Goal: Information Seeking & Learning: Learn about a topic

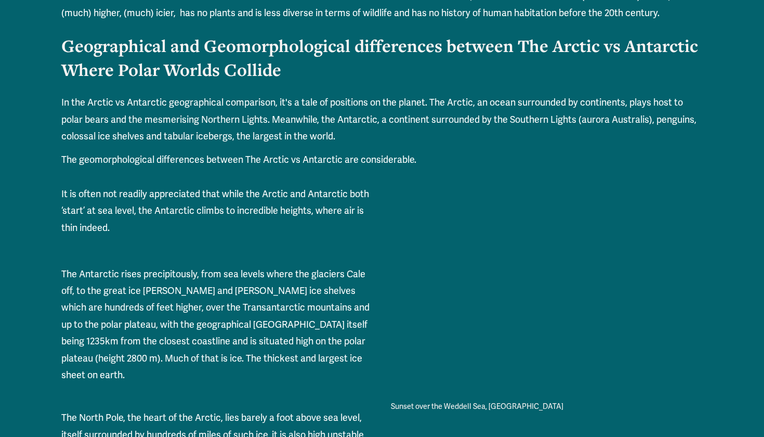
scroll to position [750, 0]
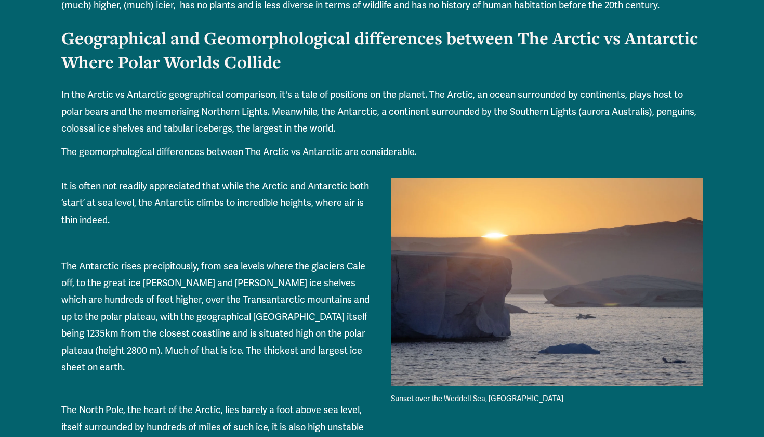
click at [181, 110] on p "In the Arctic vs Antarctic geographical comparison, it's a tale of positions on…" at bounding box center [382, 111] width 642 height 50
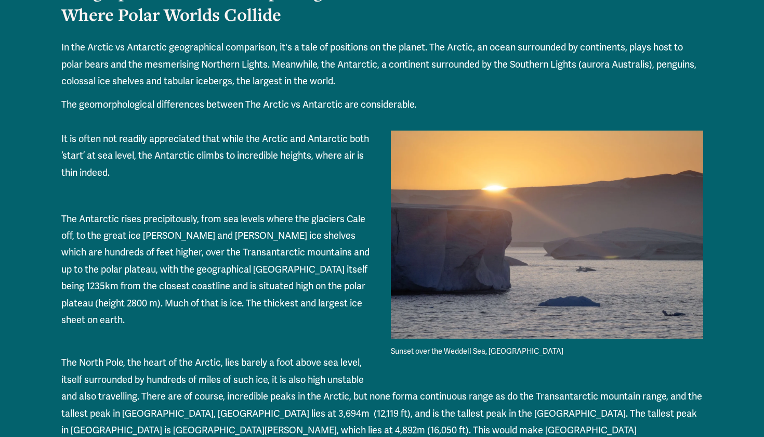
scroll to position [797, 0]
drag, startPoint x: 510, startPoint y: 80, endPoint x: 578, endPoint y: 80, distance: 67.6
click at [578, 80] on p "In the Arctic vs Antarctic geographical comparison, it's a tale of positions on…" at bounding box center [382, 64] width 642 height 50
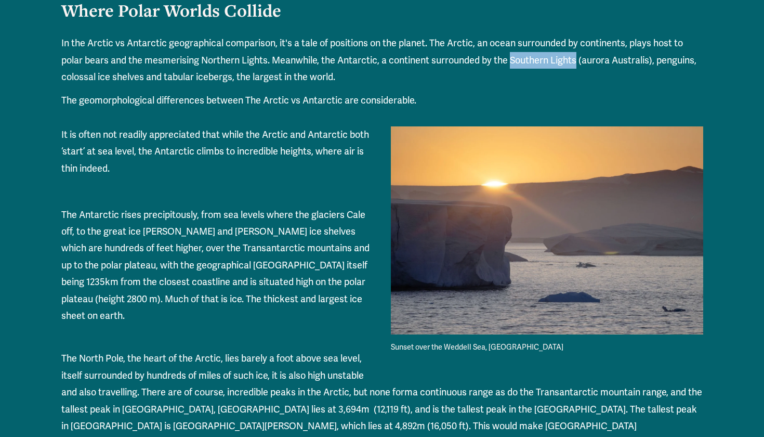
scroll to position [801, 0]
copy p "Southern Lights"
drag, startPoint x: 274, startPoint y: 75, endPoint x: 314, endPoint y: 78, distance: 40.1
click at [314, 78] on p "In the Arctic vs Antarctic geographical comparison, it's a tale of positions on…" at bounding box center [382, 60] width 642 height 50
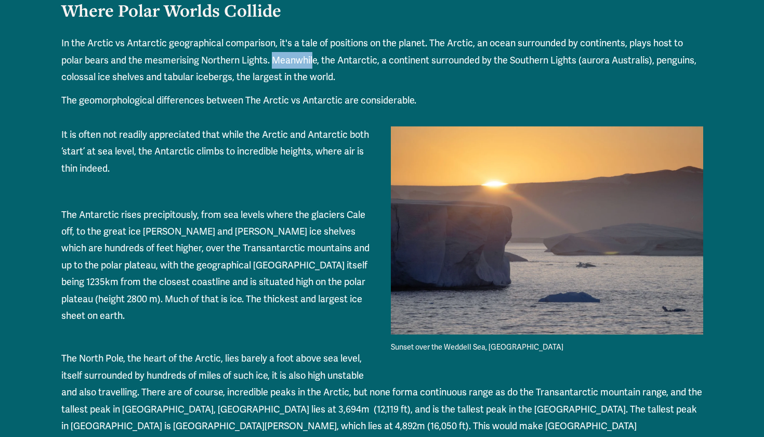
click at [219, 85] on p "In the Arctic vs Antarctic geographical comparison, it's a tale of positions on…" at bounding box center [382, 60] width 642 height 50
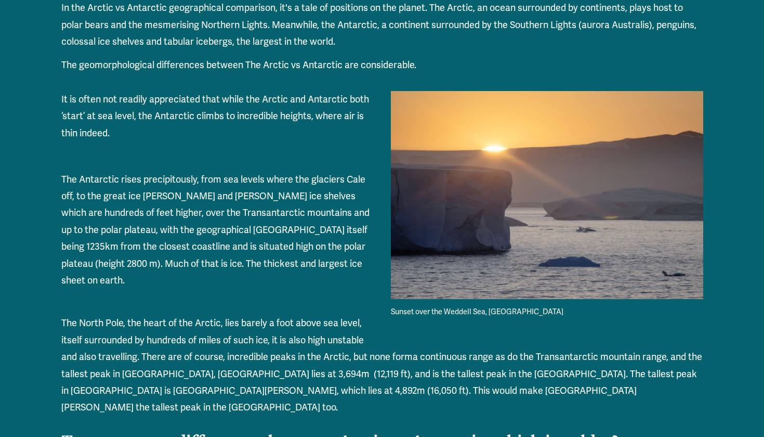
scroll to position [838, 0]
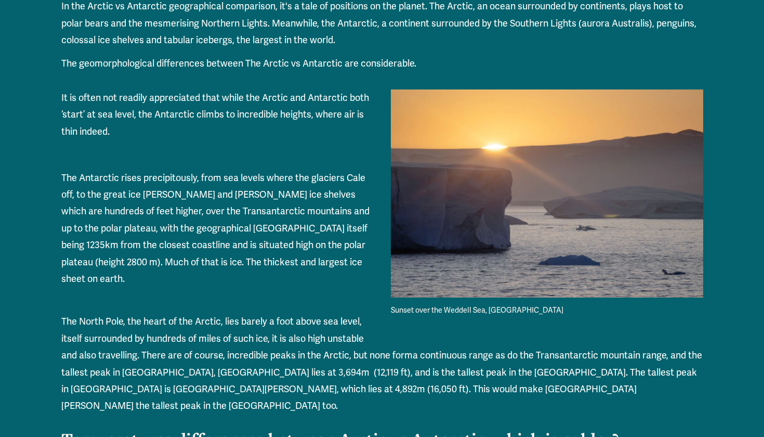
click at [216, 72] on p "The geomorphological differences between The Arctic vs Antarctic are considerab…" at bounding box center [382, 63] width 642 height 17
drag, startPoint x: 247, startPoint y: 80, endPoint x: 342, endPoint y: 74, distance: 95.3
click at [342, 72] on p "The geomorphological differences between The Arctic vs Antarctic are considerab…" at bounding box center [382, 63] width 642 height 17
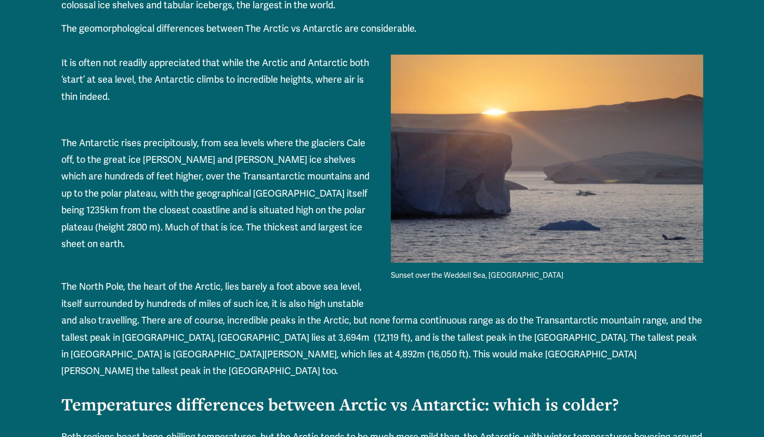
scroll to position [874, 0]
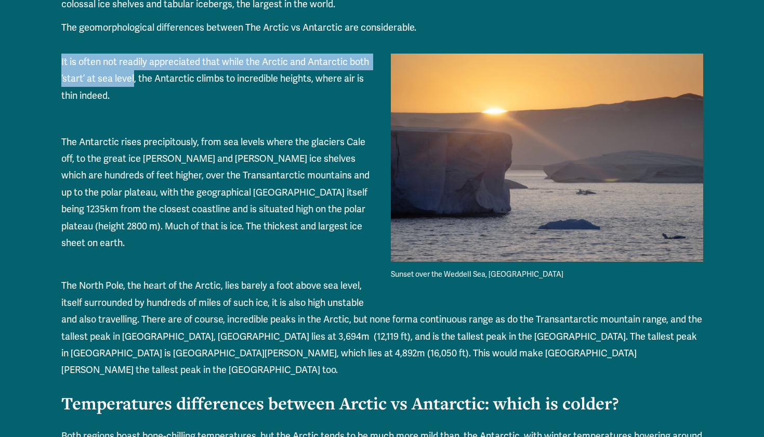
drag, startPoint x: 59, startPoint y: 76, endPoint x: 132, endPoint y: 85, distance: 73.7
click at [132, 85] on div "It is often not readily appreciated that while the Arctic and Antarctic both ‘s…" at bounding box center [381, 422] width 659 height 755
click at [135, 88] on p "It is often not readily appreciated that while the Arctic and Antarctic both ‘s…" at bounding box center [382, 79] width 642 height 50
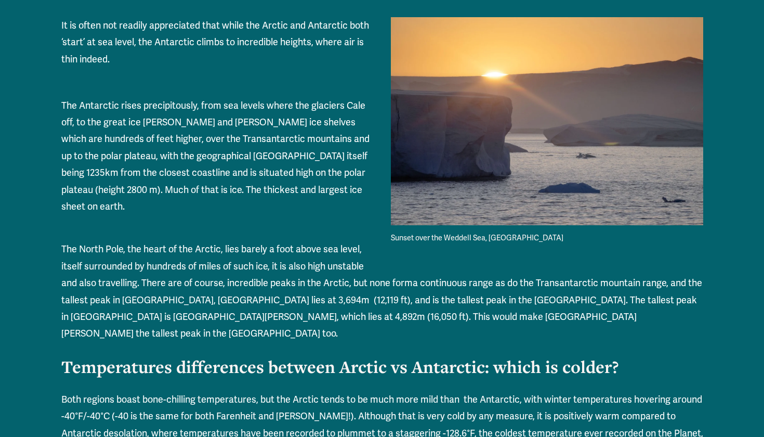
scroll to position [912, 0]
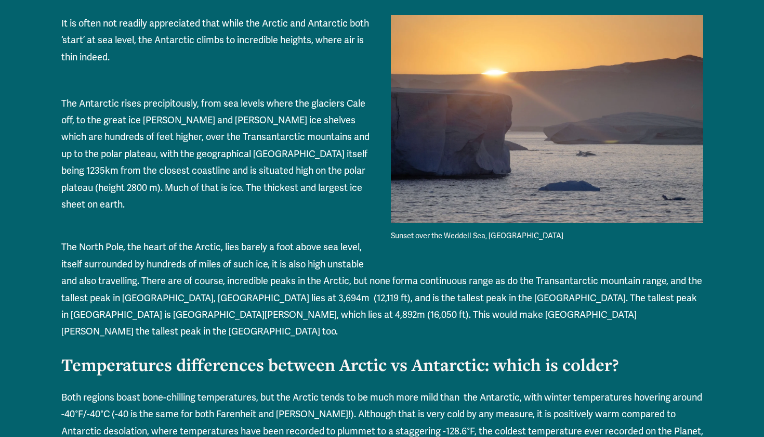
click at [178, 122] on p "The Antarctic rises precipitously, from sea levels where the glaciers Cale off,…" at bounding box center [382, 154] width 642 height 118
click at [232, 120] on p "The Antarctic rises precipitously, from sea levels where the glaciers Cale off,…" at bounding box center [382, 154] width 642 height 118
click at [127, 135] on p "The Antarctic rises precipitously, from sea levels where the glaciers Cale off,…" at bounding box center [382, 154] width 642 height 118
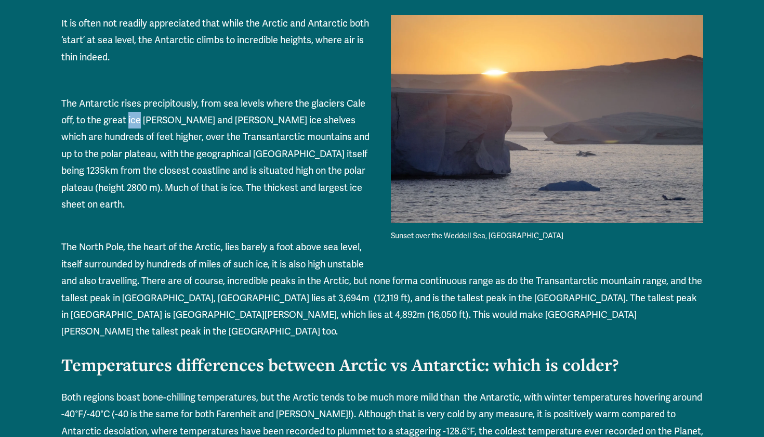
click at [127, 135] on p "The Antarctic rises precipitously, from sea levels where the glaciers Cale off,…" at bounding box center [382, 154] width 642 height 118
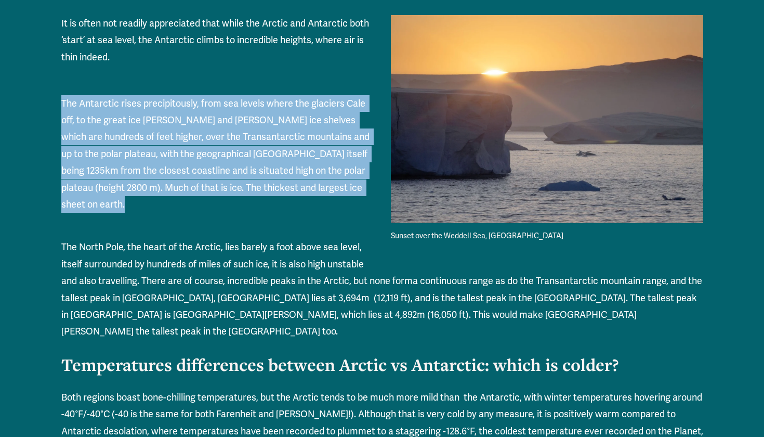
click at [174, 129] on p "The Antarctic rises precipitously, from sea levels where the glaciers Cale off,…" at bounding box center [382, 154] width 642 height 118
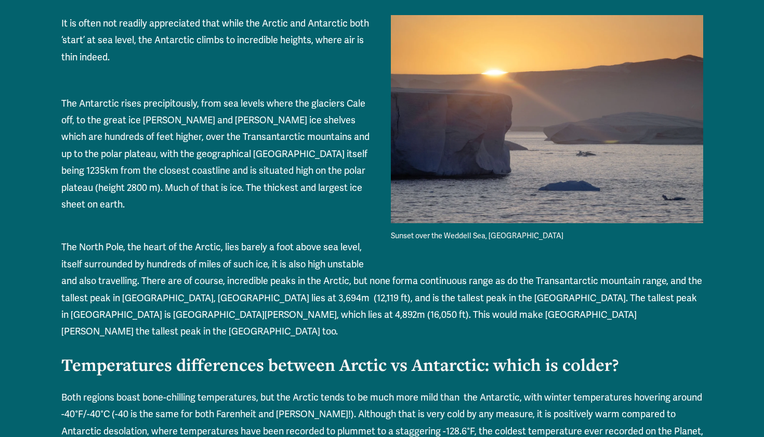
click at [153, 134] on p "The Antarctic rises precipitously, from sea levels where the glaciers Cale off,…" at bounding box center [382, 154] width 642 height 118
click at [217, 135] on p "The Antarctic rises precipitously, from sea levels where the glaciers Cale off,…" at bounding box center [382, 154] width 642 height 118
click at [122, 150] on p "The Antarctic rises precipitously, from sea levels where the glaciers Cale off,…" at bounding box center [382, 154] width 642 height 118
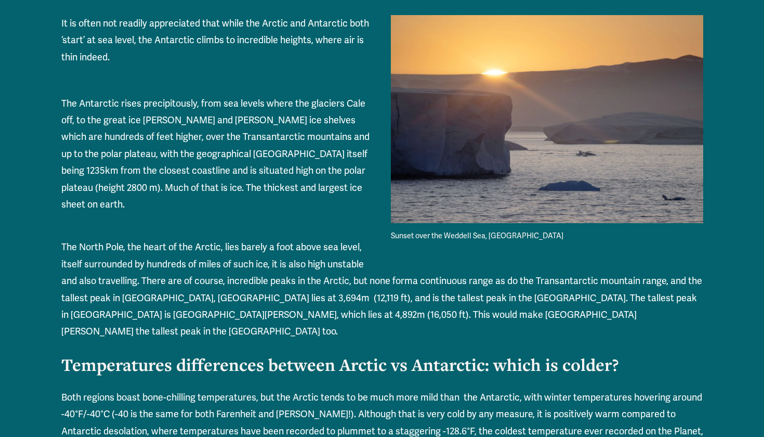
click at [122, 150] on p "The Antarctic rises precipitously, from sea levels where the glaciers Cale off,…" at bounding box center [382, 154] width 642 height 118
click at [102, 150] on p "The Antarctic rises precipitously, from sea levels where the glaciers Cale off,…" at bounding box center [382, 154] width 642 height 118
click at [173, 143] on p "The Antarctic rises precipitously, from sea levels where the glaciers Cale off,…" at bounding box center [382, 154] width 642 height 118
click at [219, 148] on p "The Antarctic rises precipitously, from sea levels where the glaciers Cale off,…" at bounding box center [382, 154] width 642 height 118
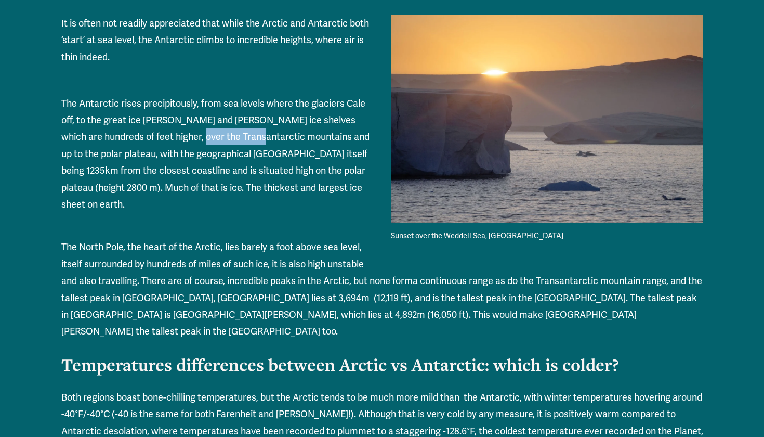
click at [253, 152] on p "The Antarctic rises precipitously, from sea levels where the glaciers Cale off,…" at bounding box center [382, 154] width 642 height 118
click at [278, 153] on p "The Antarctic rises precipitously, from sea levels where the glaciers Cale off,…" at bounding box center [382, 154] width 642 height 118
click at [125, 161] on p "The Antarctic rises precipitously, from sea levels where the glaciers Cale off,…" at bounding box center [382, 154] width 642 height 118
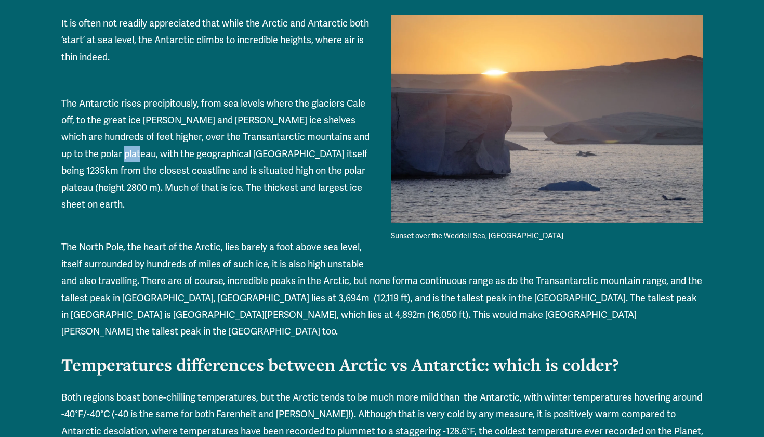
click at [147, 164] on p "The Antarctic rises precipitously, from sea levels where the glaciers Cale off,…" at bounding box center [382, 154] width 642 height 118
click at [218, 167] on p "The Antarctic rises precipitously, from sea levels where the glaciers Cale off,…" at bounding box center [382, 154] width 642 height 118
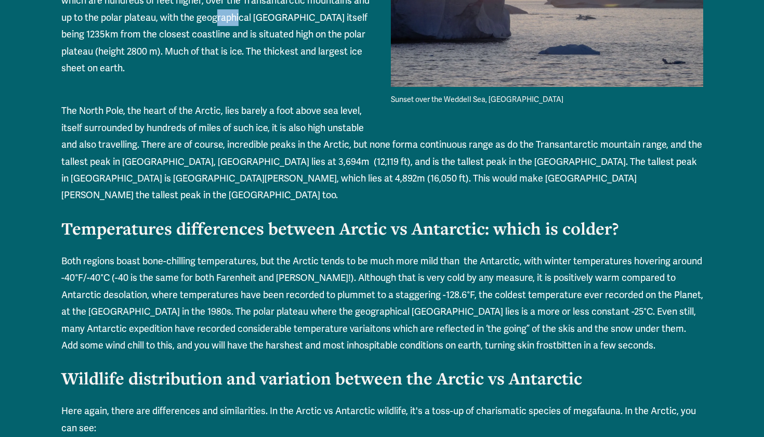
scroll to position [1073, 0]
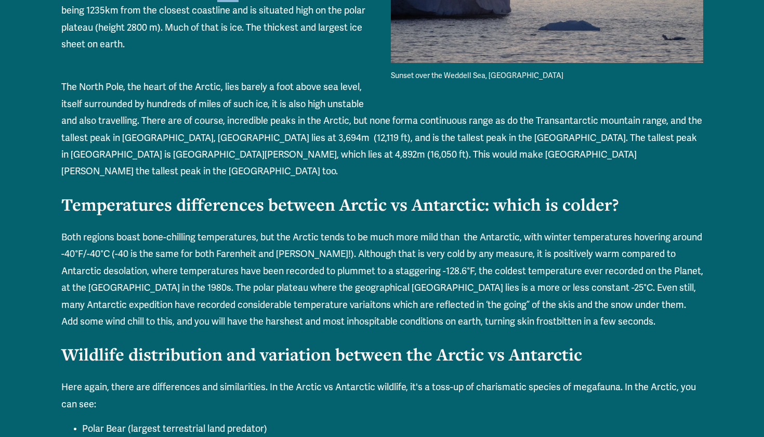
click at [155, 87] on p "The North Pole, the heart of the Arctic, lies barely a foot above sea level, it…" at bounding box center [382, 128] width 642 height 101
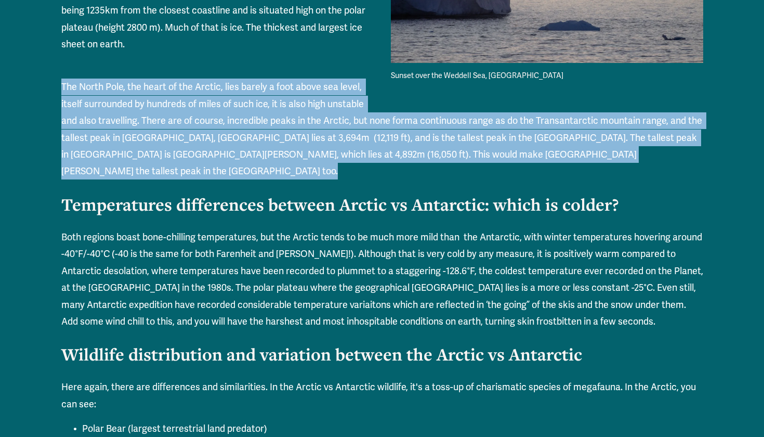
click at [176, 83] on p "The North Pole, the heart of the Arctic, lies barely a foot above sea level, it…" at bounding box center [382, 128] width 642 height 101
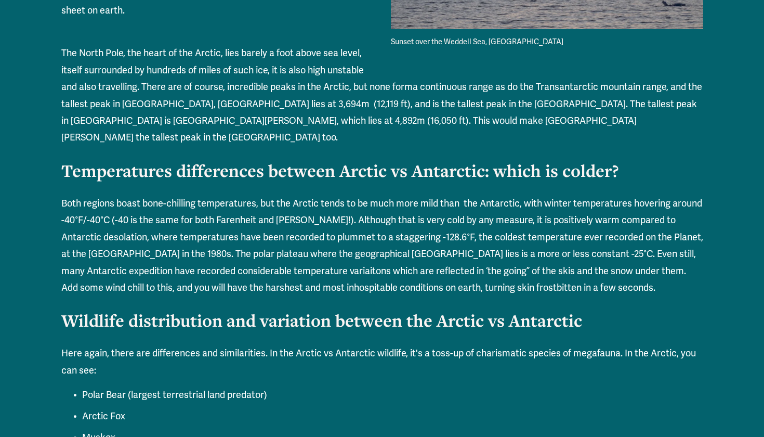
scroll to position [1110, 0]
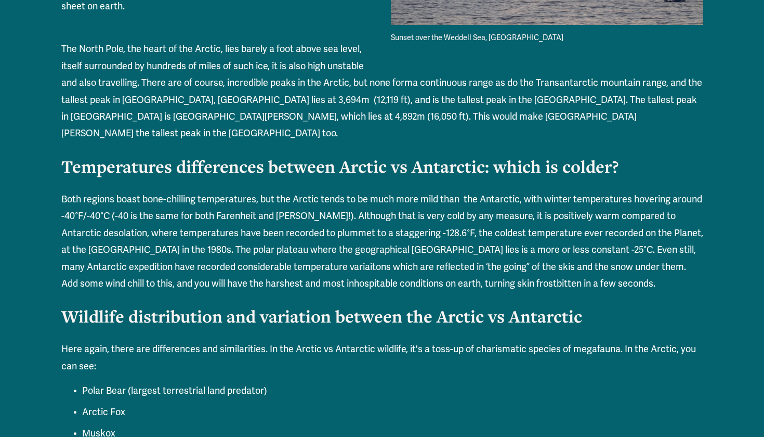
click at [107, 98] on p "The North Pole, the heart of the Arctic, lies barely a foot above sea level, it…" at bounding box center [382, 91] width 642 height 101
click at [171, 90] on p "The North Pole, the heart of the Arctic, lies barely a foot above sea level, it…" at bounding box center [382, 91] width 642 height 101
click at [312, 90] on p "The North Pole, the heart of the Arctic, lies barely a foot above sea level, it…" at bounding box center [382, 91] width 642 height 101
click at [373, 98] on p "The North Pole, the heart of the Arctic, lies barely a foot above sea level, it…" at bounding box center [382, 91] width 642 height 101
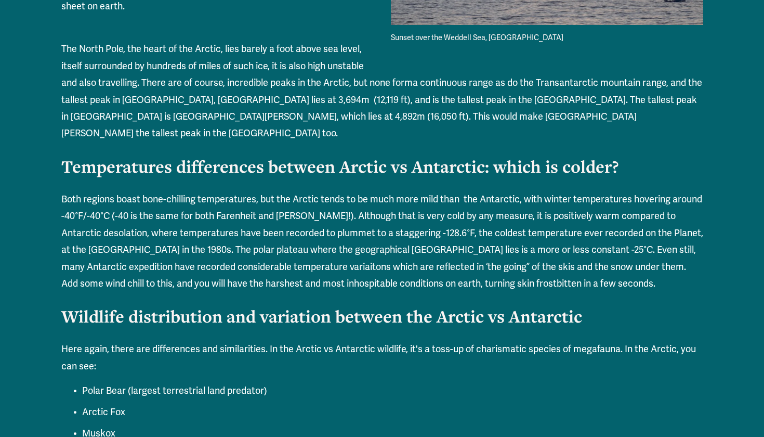
click at [373, 98] on p "The North Pole, the heart of the Arctic, lies barely a foot above sea level, it…" at bounding box center [382, 91] width 642 height 101
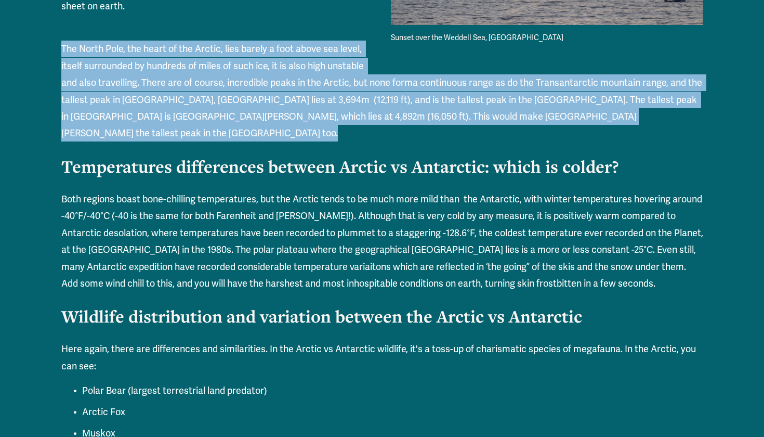
click at [479, 97] on p "The North Pole, the heart of the Arctic, lies barely a foot above sea level, it…" at bounding box center [382, 91] width 642 height 101
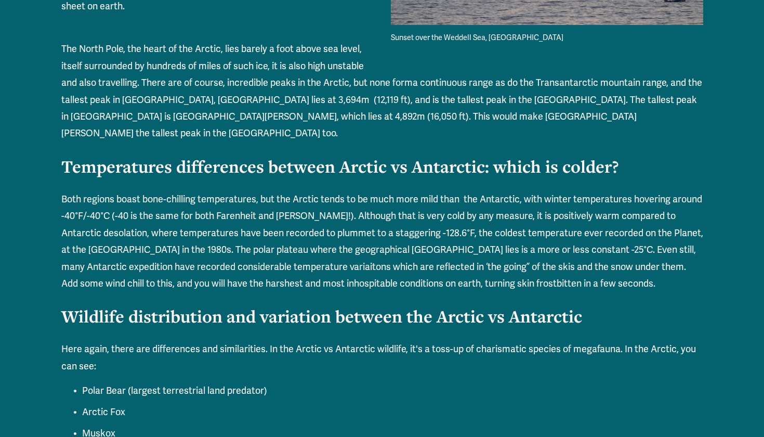
click at [199, 114] on p "The North Pole, the heart of the Arctic, lies barely a foot above sea level, it…" at bounding box center [382, 91] width 642 height 101
click at [283, 109] on p "The North Pole, the heart of the Arctic, lies barely a foot above sea level, it…" at bounding box center [382, 91] width 642 height 101
click at [355, 104] on p "The North Pole, the heart of the Arctic, lies barely a foot above sea level, it…" at bounding box center [382, 91] width 642 height 101
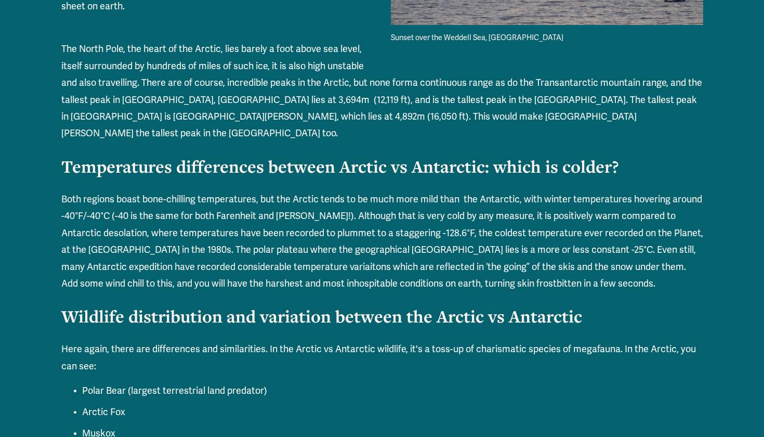
click at [416, 104] on p "The North Pole, the heart of the Arctic, lies barely a foot above sea level, it…" at bounding box center [382, 91] width 642 height 101
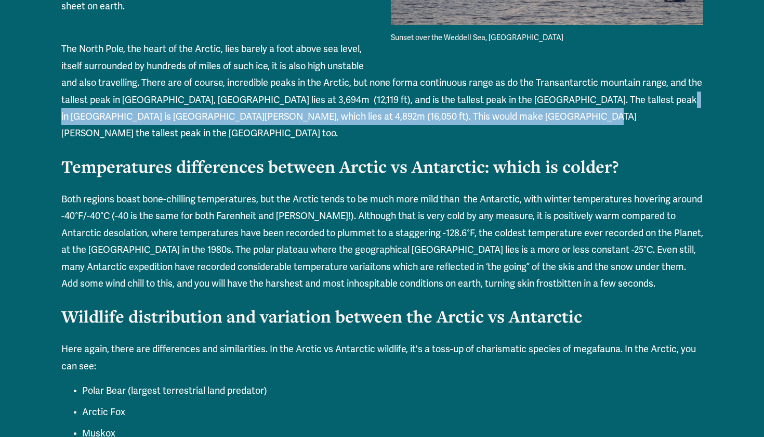
drag, startPoint x: 343, startPoint y: 112, endPoint x: 383, endPoint y: 118, distance: 40.5
click at [383, 118] on p "The North Pole, the heart of the Arctic, lies barely a foot above sea level, it…" at bounding box center [382, 91] width 642 height 101
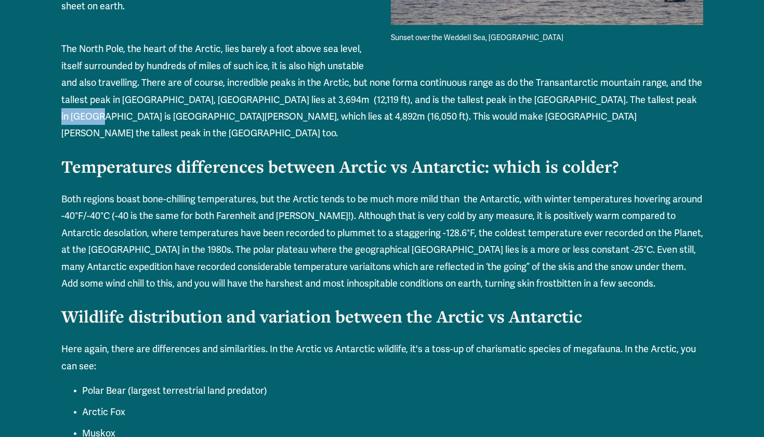
drag, startPoint x: 346, startPoint y: 114, endPoint x: 385, endPoint y: 110, distance: 39.1
click at [385, 110] on p "The North Pole, the heart of the Arctic, lies barely a foot above sea level, it…" at bounding box center [382, 91] width 642 height 101
copy p "Mt [PERSON_NAME]"
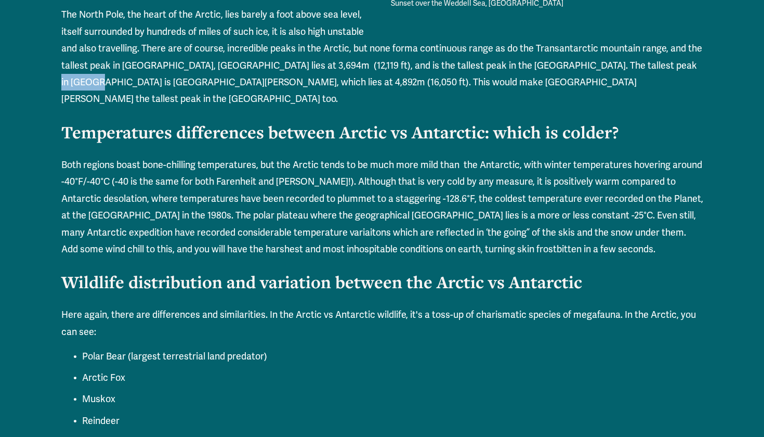
scroll to position [1148, 0]
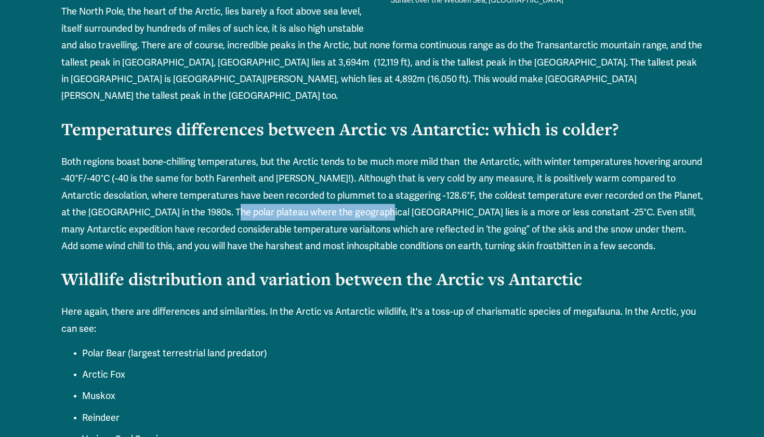
drag, startPoint x: 223, startPoint y: 206, endPoint x: 376, endPoint y: 208, distance: 152.8
click at [376, 208] on p "Both regions boast bone-chilling temperatures, but the Arctic tends to be much …" at bounding box center [382, 203] width 642 height 101
click at [125, 224] on p "Both regions boast bone-chilling temperatures, but the Arctic tends to be much …" at bounding box center [382, 203] width 642 height 101
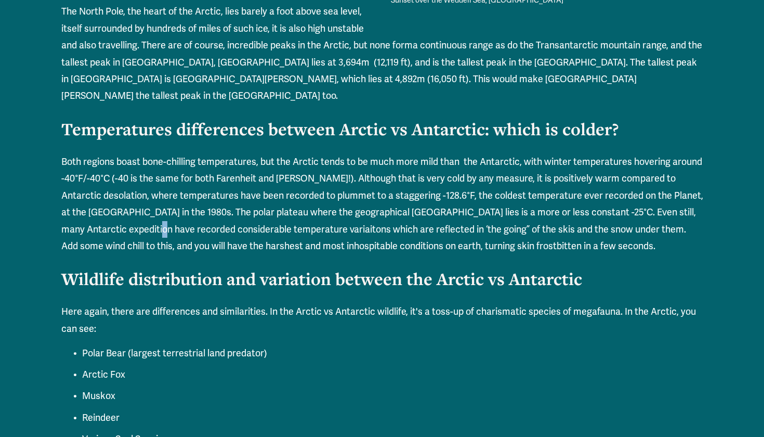
click at [236, 223] on p "Both regions boast bone-chilling temperatures, but the Arctic tends to be much …" at bounding box center [382, 203] width 642 height 101
click at [352, 224] on p "Both regions boast bone-chilling temperatures, but the Arctic tends to be much …" at bounding box center [382, 203] width 642 height 101
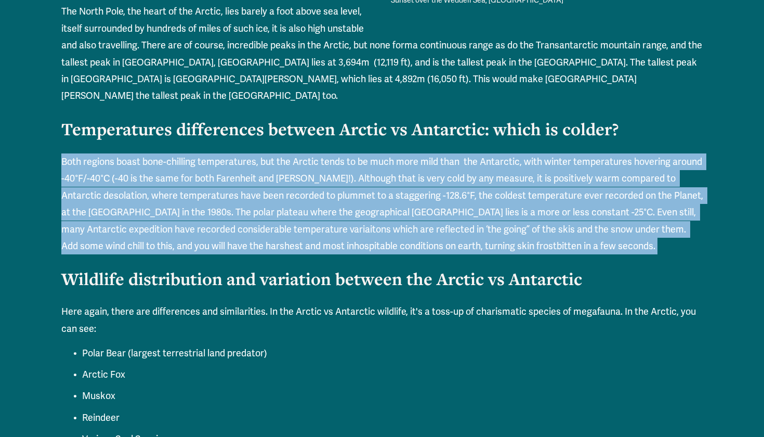
click at [438, 222] on p "Both regions boast bone-chilling temperatures, but the Arctic tends to be much …" at bounding box center [382, 203] width 642 height 101
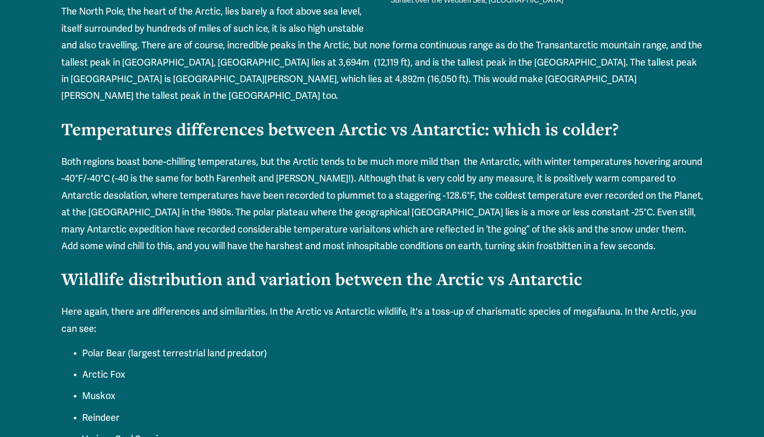
click at [438, 222] on p "Both regions boast bone-chilling temperatures, but the Arctic tends to be much …" at bounding box center [382, 203] width 642 height 101
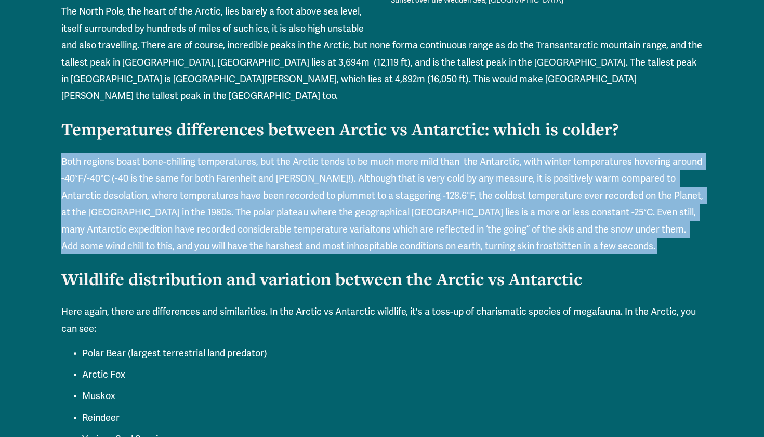
click at [477, 225] on p "Both regions boast bone-chilling temperatures, but the Arctic tends to be much …" at bounding box center [382, 203] width 642 height 101
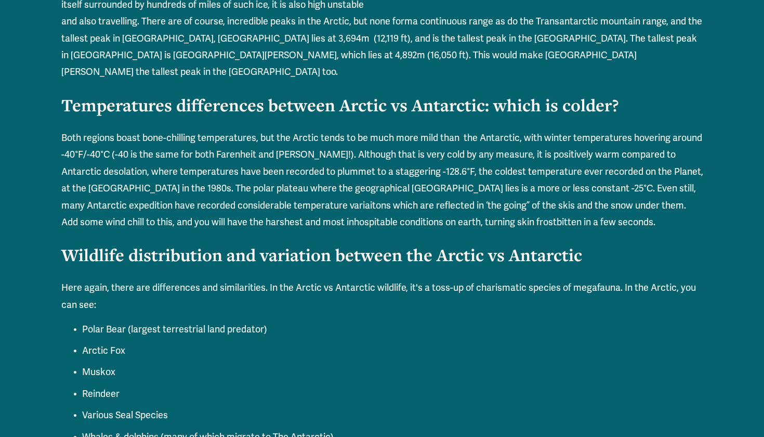
scroll to position [1174, 0]
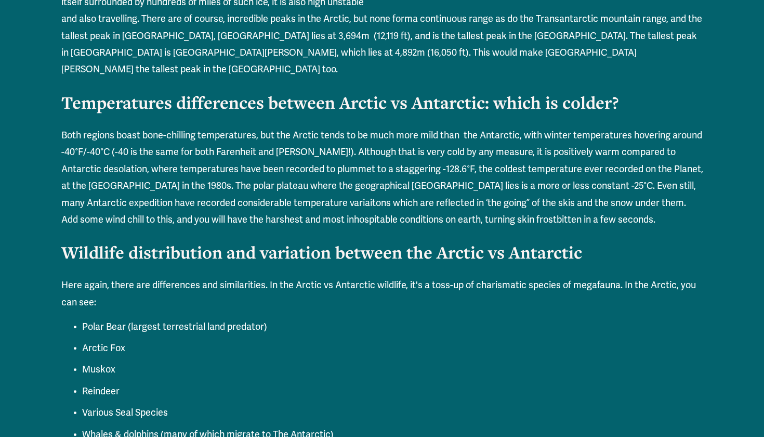
click at [226, 211] on p "Both regions boast bone-chilling temperatures, but the Arctic tends to be much …" at bounding box center [382, 177] width 642 height 101
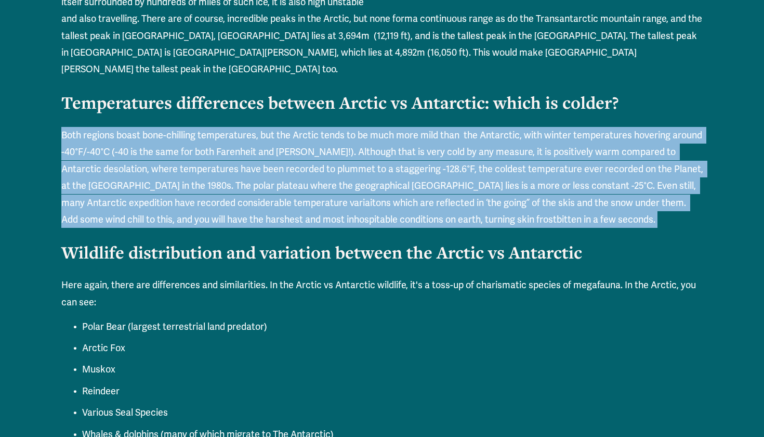
click at [271, 211] on p "Both regions boast bone-chilling temperatures, but the Arctic tends to be much …" at bounding box center [382, 177] width 642 height 101
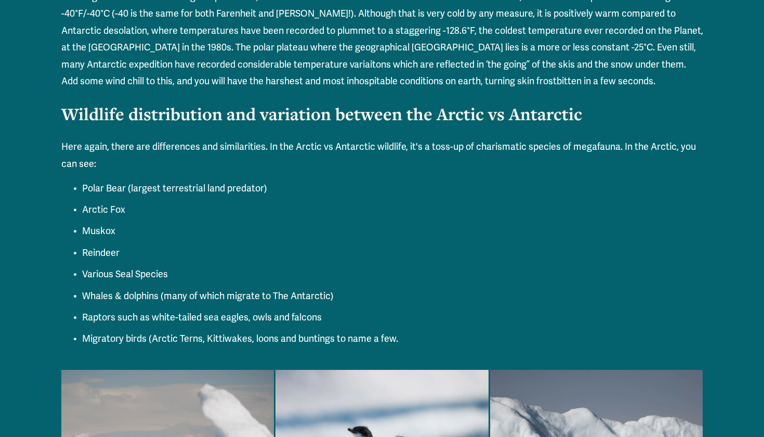
scroll to position [1319, 0]
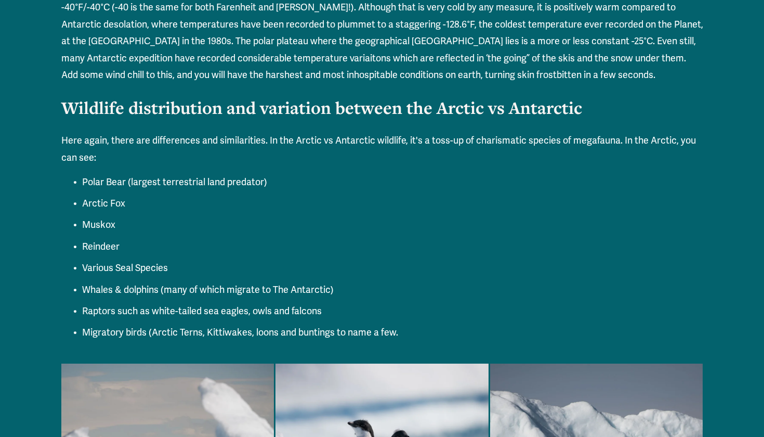
click at [114, 138] on p "Here again, there are differences and similarities. In the Arctic vs Antarctic …" at bounding box center [382, 149] width 642 height 34
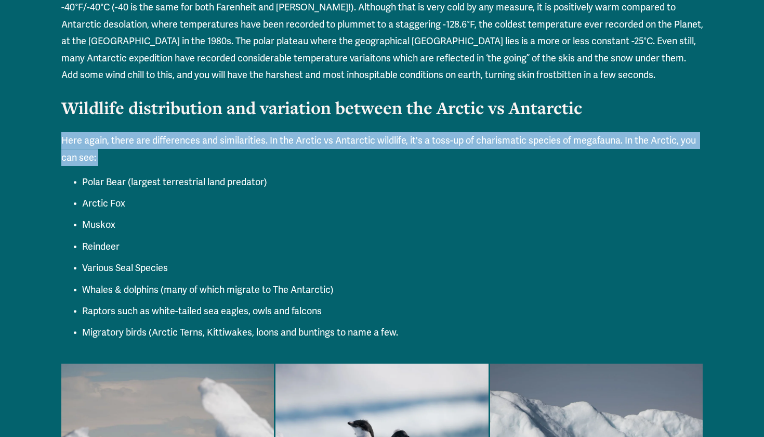
click at [187, 134] on p "Here again, there are differences and similarities. In the Arctic vs Antarctic …" at bounding box center [382, 149] width 642 height 34
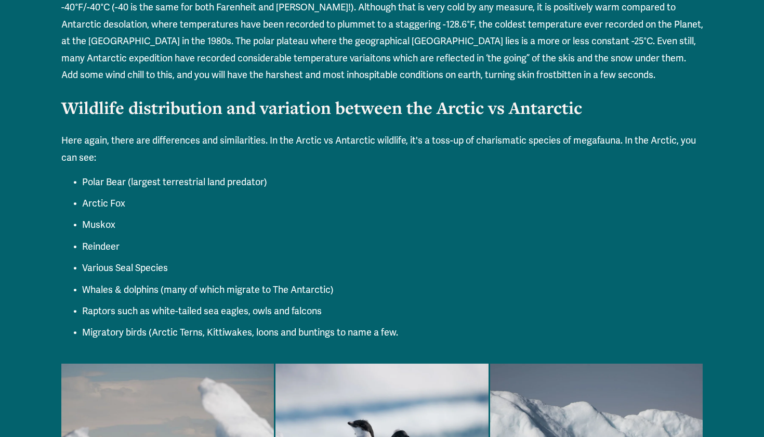
click at [187, 134] on p "Here again, there are differences and similarities. In the Arctic vs Antarctic …" at bounding box center [382, 149] width 642 height 34
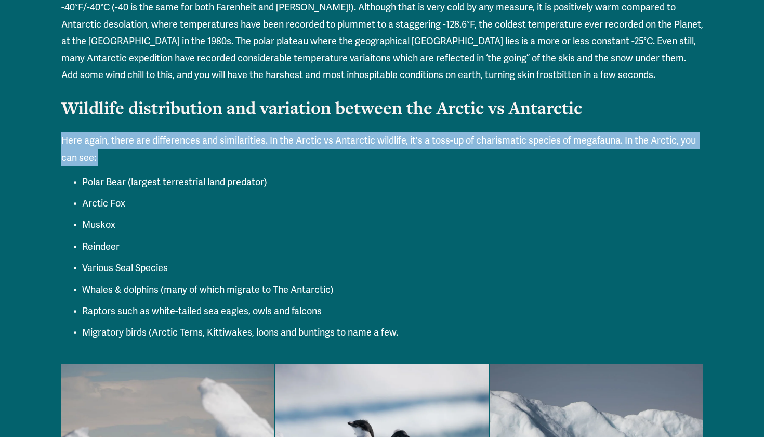
click at [228, 136] on p "Here again, there are differences and similarities. In the Arctic vs Antarctic …" at bounding box center [382, 149] width 642 height 34
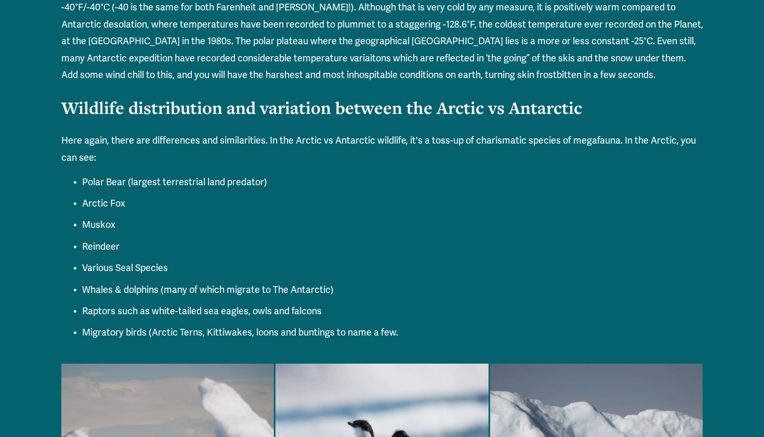
click at [203, 134] on p "Here again, there are differences and similarities. In the Arctic vs Antarctic …" at bounding box center [382, 149] width 642 height 34
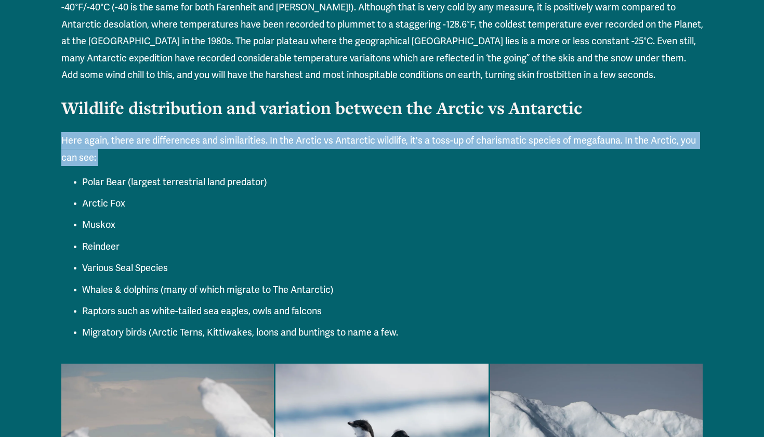
click at [203, 134] on p "Here again, there are differences and similarities. In the Arctic vs Antarctic …" at bounding box center [382, 149] width 642 height 34
click at [165, 136] on p "Here again, there are differences and similarities. In the Arctic vs Antarctic …" at bounding box center [382, 149] width 642 height 34
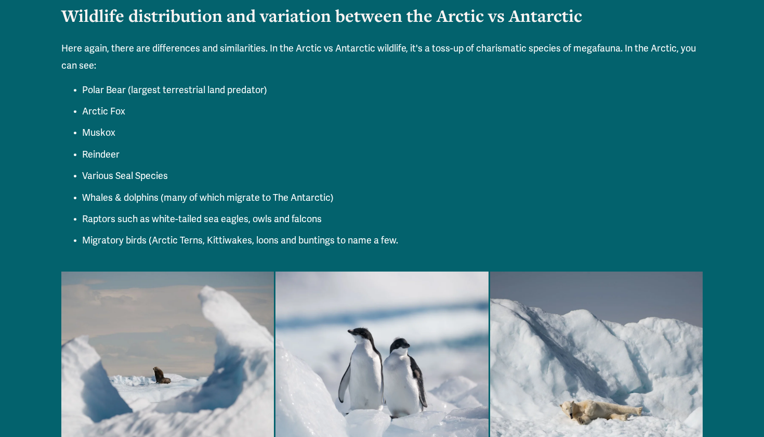
scroll to position [1413, 0]
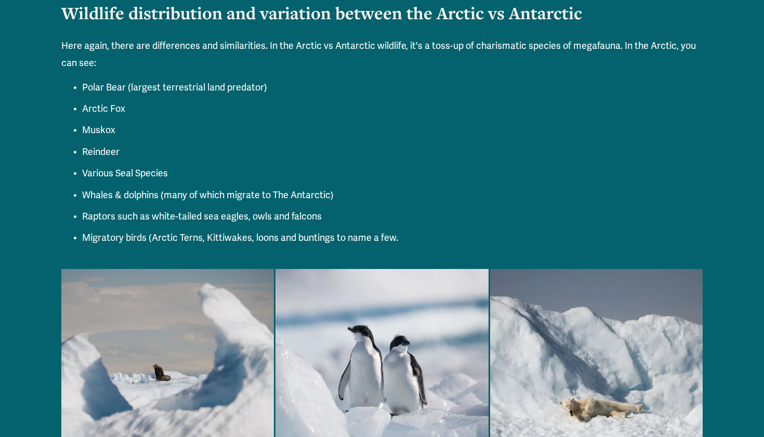
click at [97, 100] on p "Arctic Fox" at bounding box center [392, 108] width 621 height 17
click at [117, 100] on p "Arctic Fox" at bounding box center [392, 108] width 621 height 17
click at [109, 126] on p "Muskox" at bounding box center [392, 130] width 621 height 17
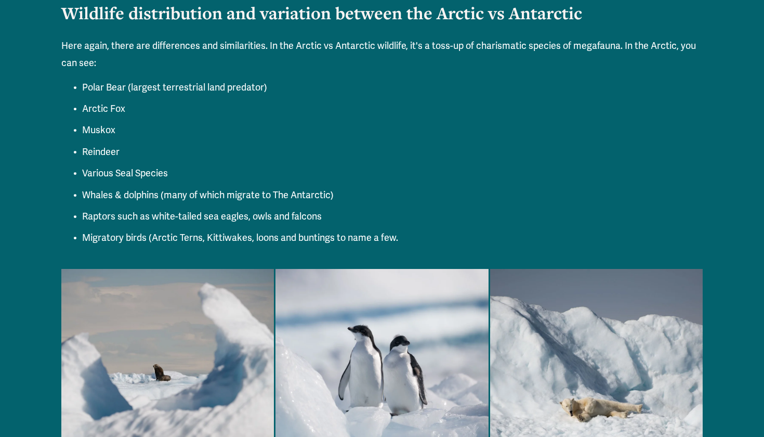
click at [109, 126] on p "Muskox" at bounding box center [392, 130] width 621 height 17
click at [105, 149] on p "Reindeer" at bounding box center [392, 151] width 621 height 17
click at [112, 165] on p "Various Seal Species" at bounding box center [392, 173] width 621 height 17
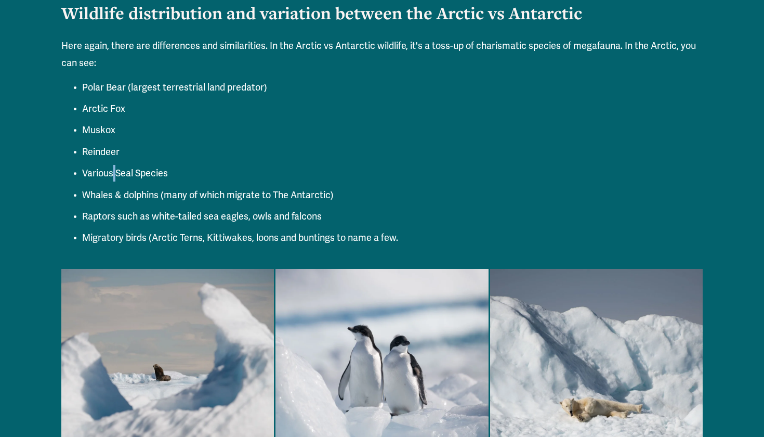
click at [125, 187] on p "Whales & dolphins (many of which migrate to The Antarctic)" at bounding box center [392, 195] width 621 height 17
click at [147, 187] on p "Whales & dolphins (many of which migrate to The Antarctic)" at bounding box center [392, 195] width 621 height 17
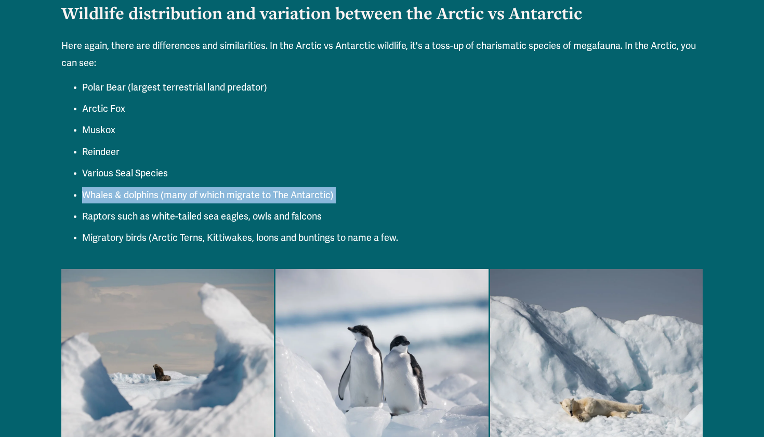
click at [188, 187] on p "Whales & dolphins (many of which migrate to The Antarctic)" at bounding box center [392, 195] width 621 height 17
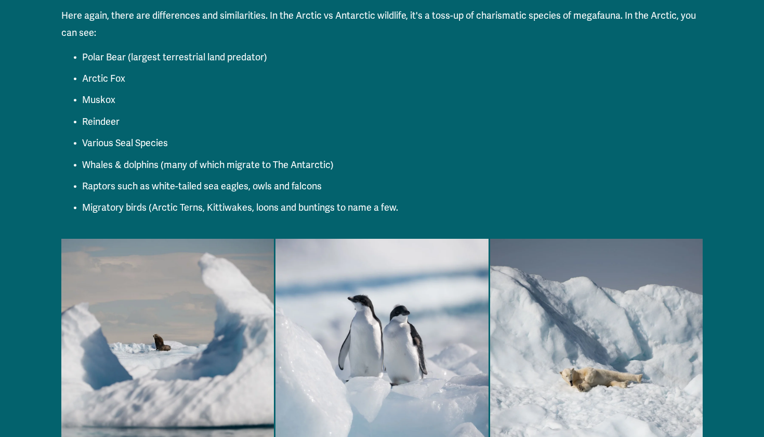
scroll to position [1445, 0]
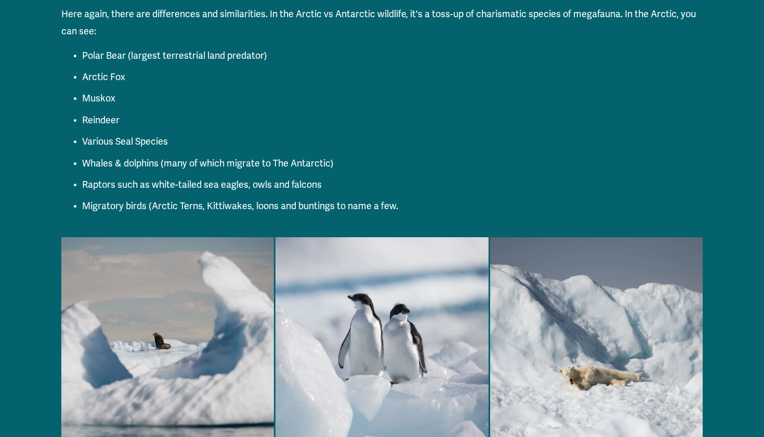
click at [154, 178] on p "Raptors such as white-tailed sea eagles, owls and falcons" at bounding box center [392, 184] width 621 height 17
click at [200, 176] on p "Raptors such as white-tailed sea eagles, owls and falcons" at bounding box center [392, 184] width 621 height 17
click at [253, 176] on p "Raptors such as white-tailed sea eagles, owls and falcons" at bounding box center [392, 184] width 621 height 17
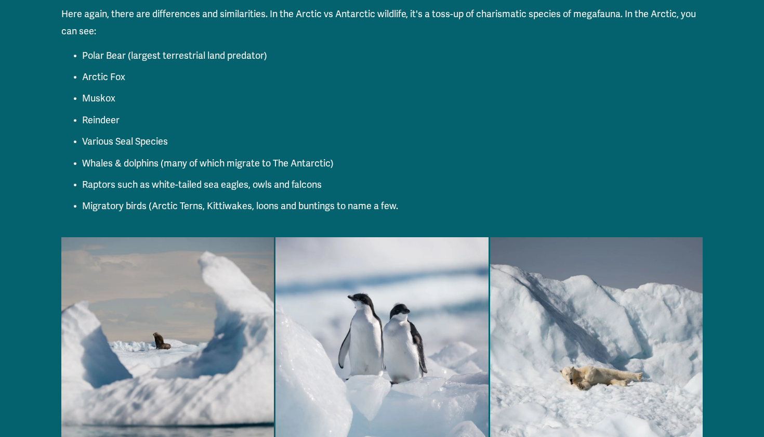
click at [212, 197] on p "Migratory birds (Arctic Terns, Kittiwakes, loons and buntings to name a few." at bounding box center [392, 205] width 621 height 17
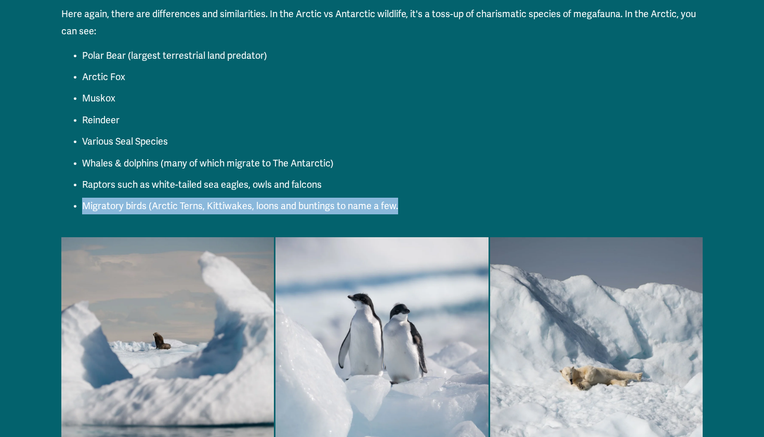
click at [189, 197] on p "Migratory birds (Arctic Terns, Kittiwakes, loons and buntings to name a few." at bounding box center [392, 205] width 621 height 17
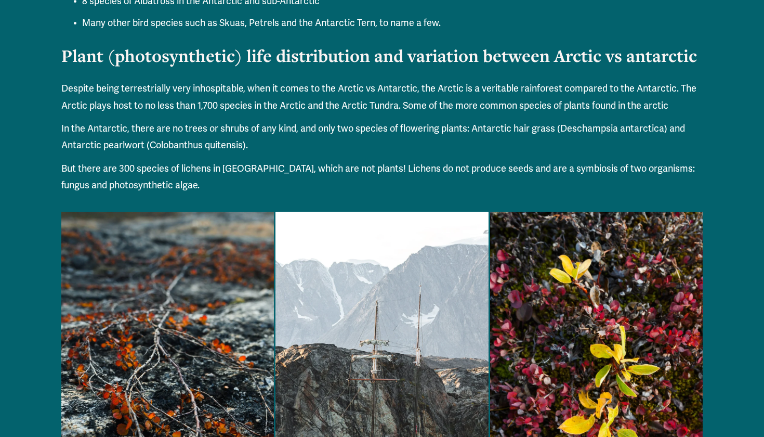
scroll to position [2160, 0]
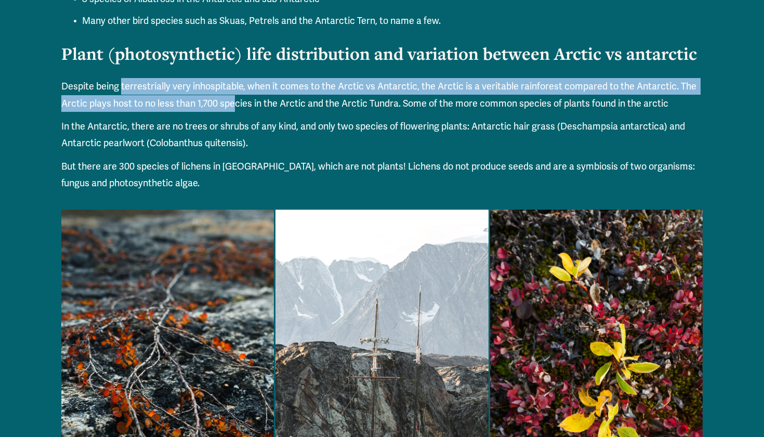
drag, startPoint x: 122, startPoint y: 72, endPoint x: 234, endPoint y: 93, distance: 114.7
click at [234, 93] on p "Despite being terrestrially very inhospitable, when it comes to the Arctic vs A…" at bounding box center [382, 95] width 642 height 34
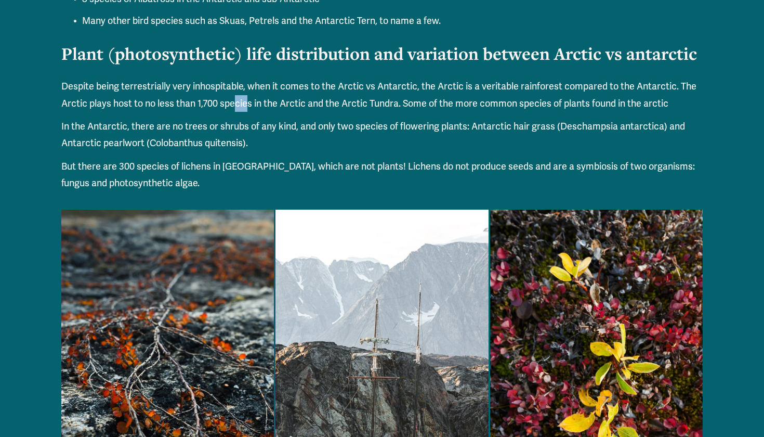
drag, startPoint x: 234, startPoint y: 93, endPoint x: 246, endPoint y: 94, distance: 12.0
click at [246, 94] on p "Despite being terrestrially very inhospitable, when it comes to the Arctic vs A…" at bounding box center [382, 95] width 642 height 34
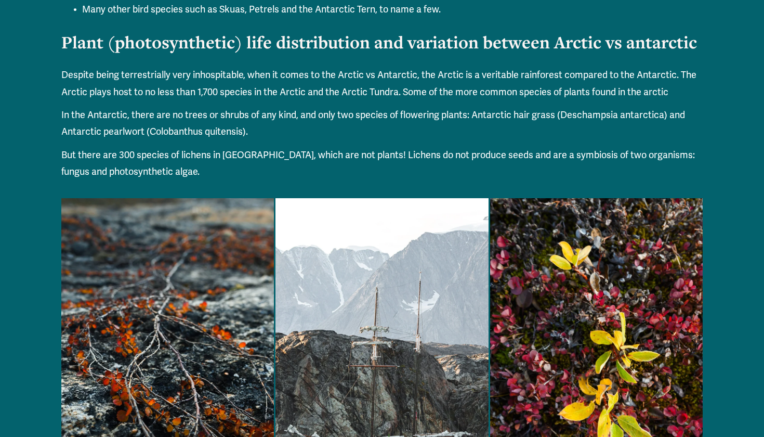
scroll to position [2172, 0]
click at [405, 73] on p "Despite being terrestrially very inhospitable, when it comes to the Arctic vs A…" at bounding box center [382, 83] width 642 height 34
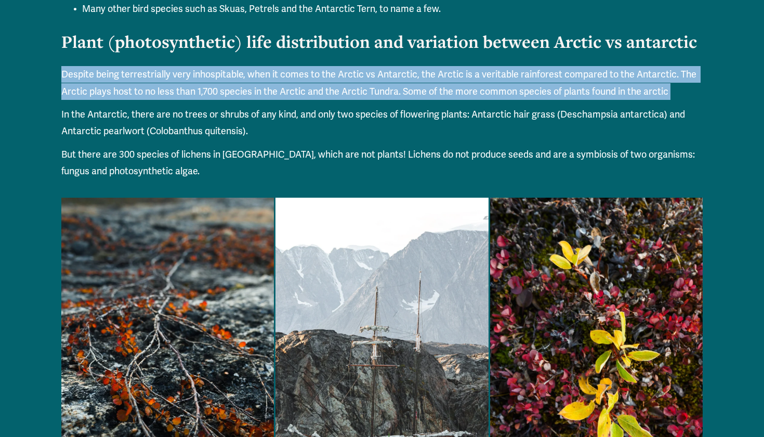
click at [424, 79] on p "Despite being terrestrially very inhospitable, when it comes to the Arctic vs A…" at bounding box center [382, 83] width 642 height 34
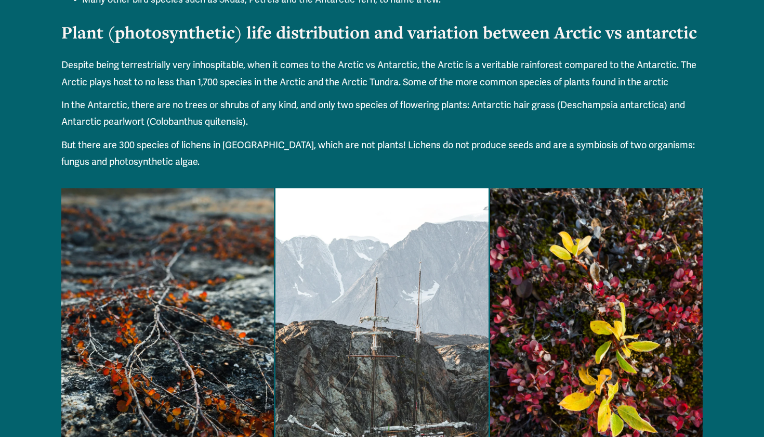
scroll to position [2181, 0]
click at [103, 96] on p "In the Antarctic, there are no trees or shrubs of any kind, and only two specie…" at bounding box center [382, 113] width 642 height 34
click at [190, 96] on p "In the Antarctic, there are no trees or shrubs of any kind, and only two specie…" at bounding box center [382, 113] width 642 height 34
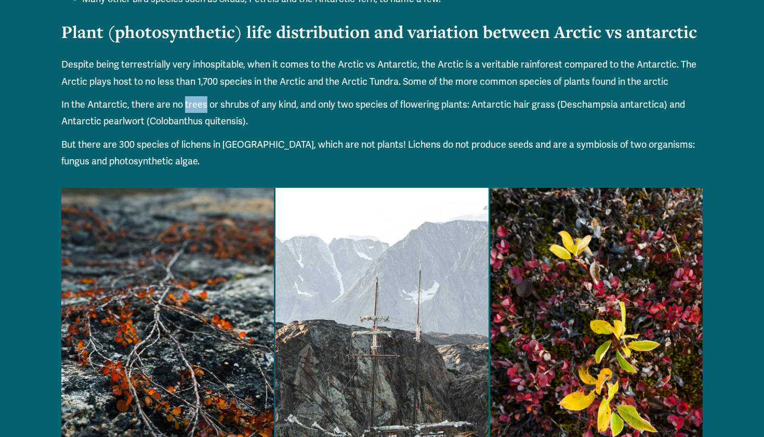
click at [244, 96] on p "In the Antarctic, there are no trees or shrubs of any kind, and only two specie…" at bounding box center [382, 113] width 642 height 34
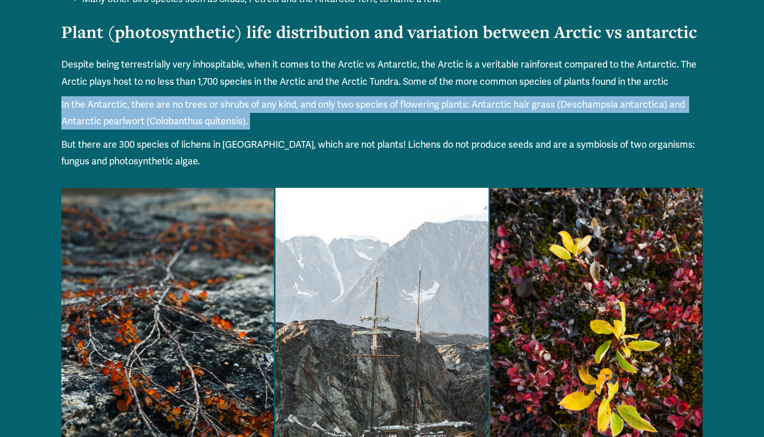
click at [280, 96] on p "In the Antarctic, there are no trees or shrubs of any kind, and only two specie…" at bounding box center [382, 113] width 642 height 34
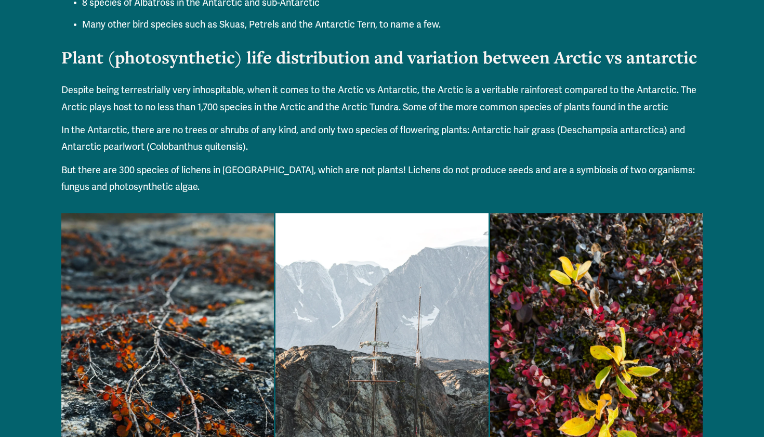
scroll to position [2140, 0]
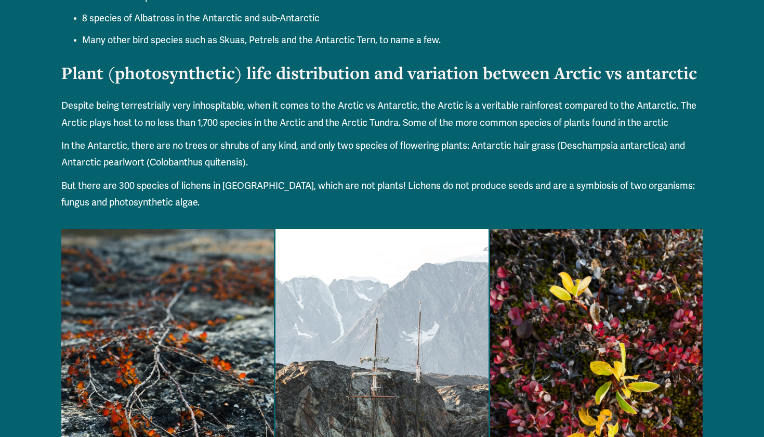
click at [362, 113] on p "Despite being terrestrially very inhospitable, when it comes to the Arctic vs A…" at bounding box center [382, 114] width 642 height 34
click at [283, 137] on p "In the Antarctic, there are no trees or shrubs of any kind, and only two specie…" at bounding box center [382, 154] width 642 height 34
click at [367, 137] on p "In the Antarctic, there are no trees or shrubs of any kind, and only two specie…" at bounding box center [382, 154] width 642 height 34
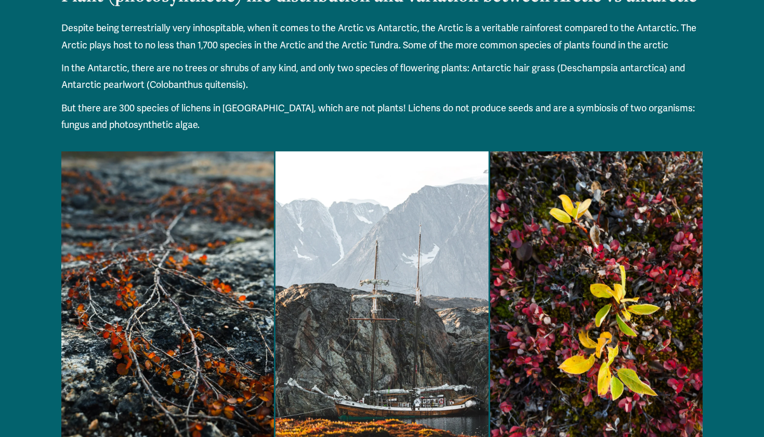
scroll to position [2218, 0]
click at [433, 100] on p "But there are 300 species of lichens in [GEOGRAPHIC_DATA], which are not plants…" at bounding box center [382, 117] width 642 height 34
click at [372, 100] on p "But there are 300 species of lichens in [GEOGRAPHIC_DATA], which are not plants…" at bounding box center [382, 117] width 642 height 34
copy p "c"
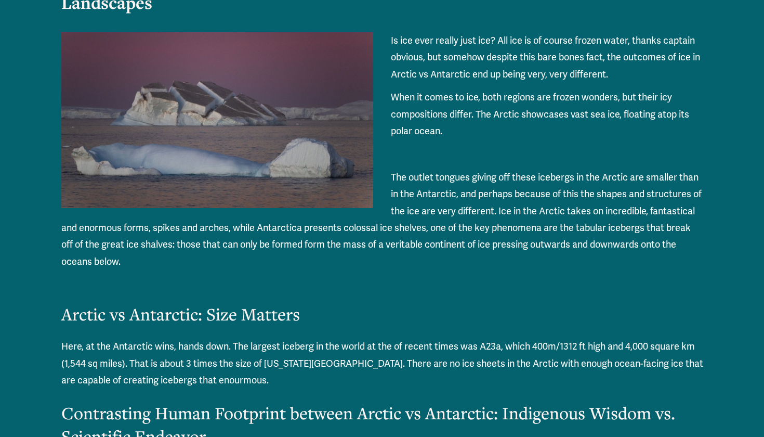
scroll to position [2767, 0]
click at [465, 37] on p "Is ice ever really just ice? All ice is of course frozen water, thanks captain …" at bounding box center [382, 57] width 642 height 50
click at [435, 51] on p "Is ice ever really just ice? All ice is of course frozen water, thanks captain …" at bounding box center [382, 57] width 642 height 50
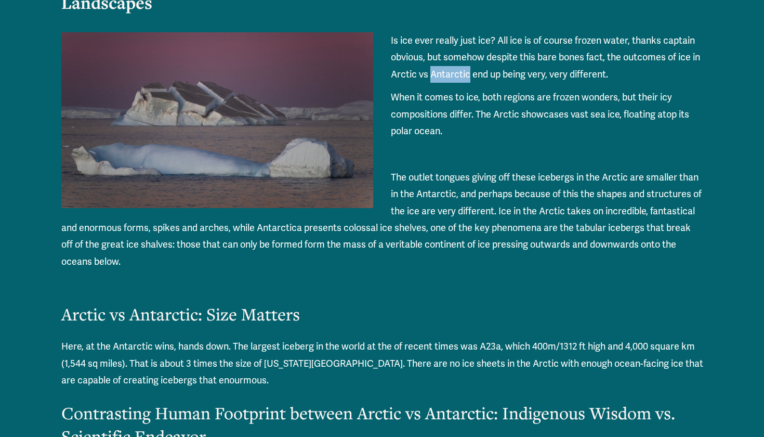
click at [454, 58] on p "Is ice ever really just ice? All ice is of course frozen water, thanks captain …" at bounding box center [382, 57] width 642 height 50
click at [412, 89] on p "When it comes to ice, both regions are frozen wonders, but their icy compositio…" at bounding box center [382, 114] width 642 height 50
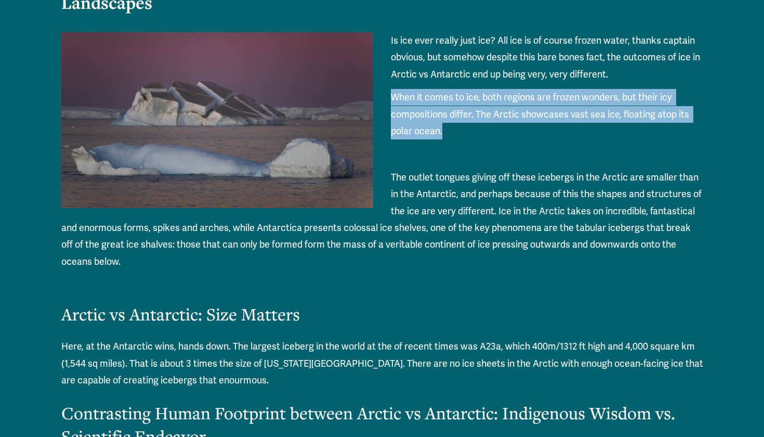
click at [466, 89] on p "When it comes to ice, both regions are frozen wonders, but their icy compositio…" at bounding box center [382, 114] width 642 height 50
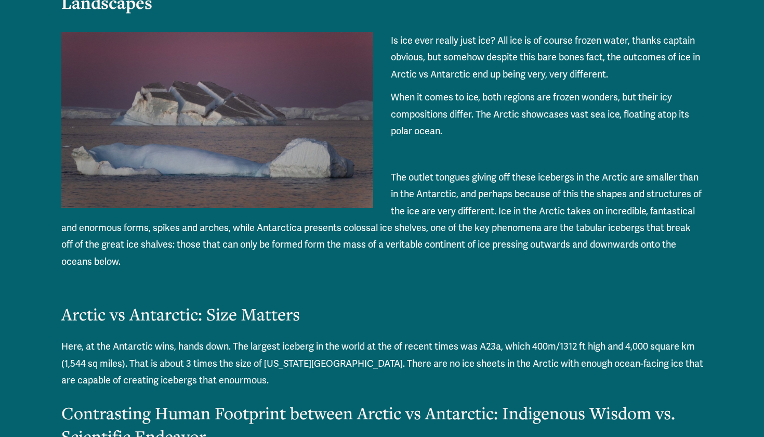
click at [466, 89] on p "When it comes to ice, both regions are frozen wonders, but their icy compositio…" at bounding box center [382, 114] width 642 height 50
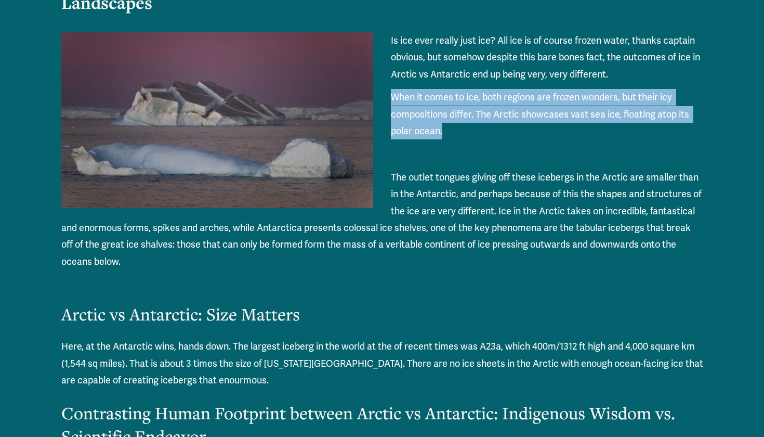
click at [428, 99] on p "When it comes to ice, both regions are frozen wonders, but their icy compositio…" at bounding box center [382, 114] width 642 height 50
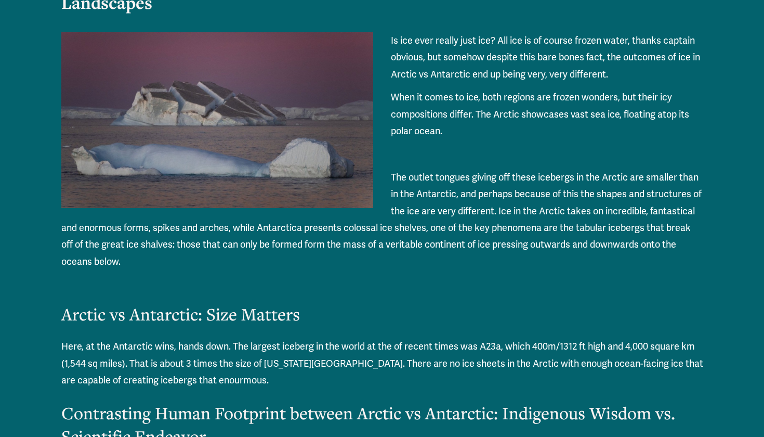
click at [428, 99] on p "When it comes to ice, both regions are frozen wonders, but their icy compositio…" at bounding box center [382, 114] width 642 height 50
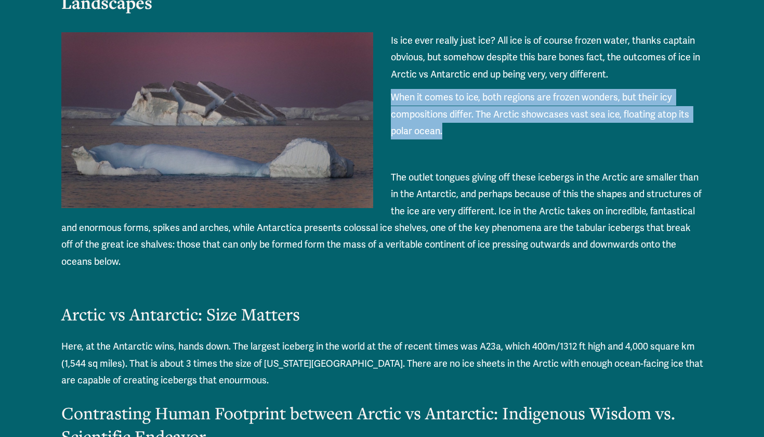
click at [453, 102] on p "When it comes to ice, both regions are frozen wonders, but their icy compositio…" at bounding box center [382, 114] width 642 height 50
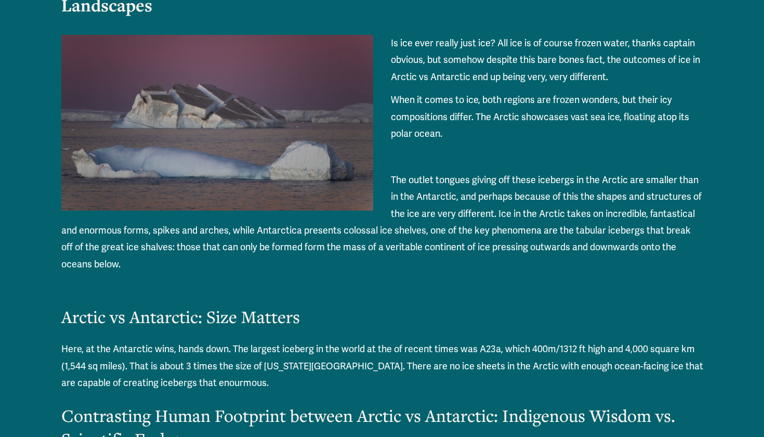
scroll to position [2764, 0]
click at [435, 174] on p "The outlet tongues giving off these icebergs in the Arctic are smaller than in …" at bounding box center [382, 221] width 642 height 101
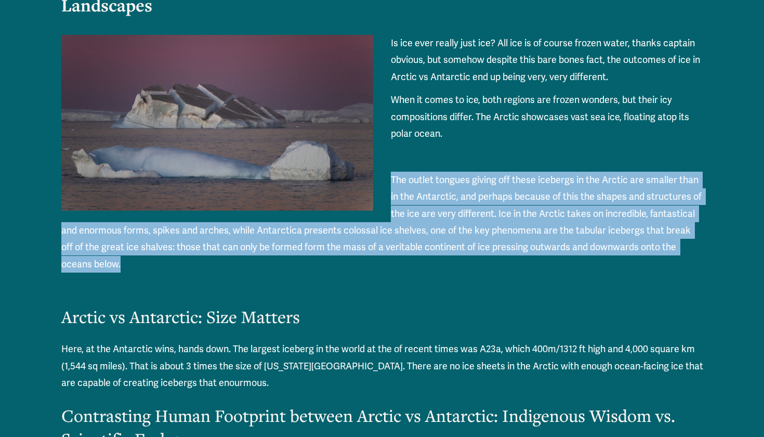
click at [422, 178] on p "The outlet tongues giving off these icebergs in the Arctic are smaller than in …" at bounding box center [382, 221] width 642 height 101
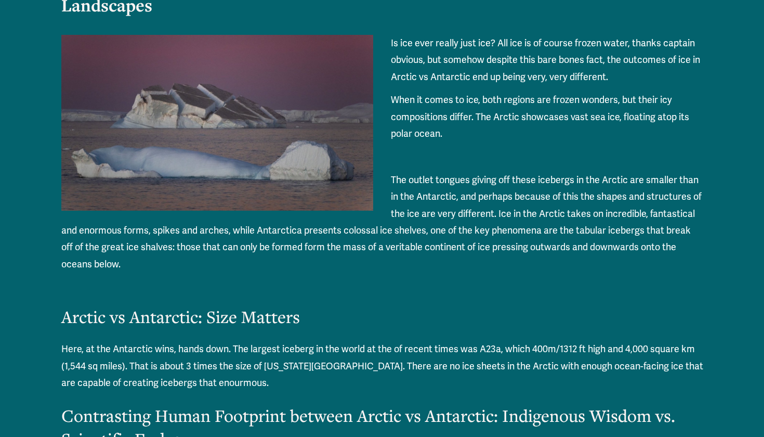
click at [403, 189] on p "The outlet tongues giving off these icebergs in the Arctic are smaller than in …" at bounding box center [382, 221] width 642 height 101
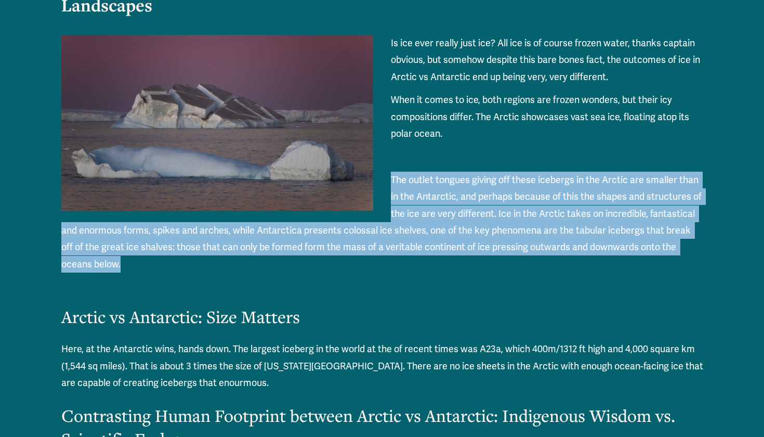
click at [457, 194] on p "The outlet tongues giving off these icebergs in the Arctic are smaller than in …" at bounding box center [382, 221] width 642 height 101
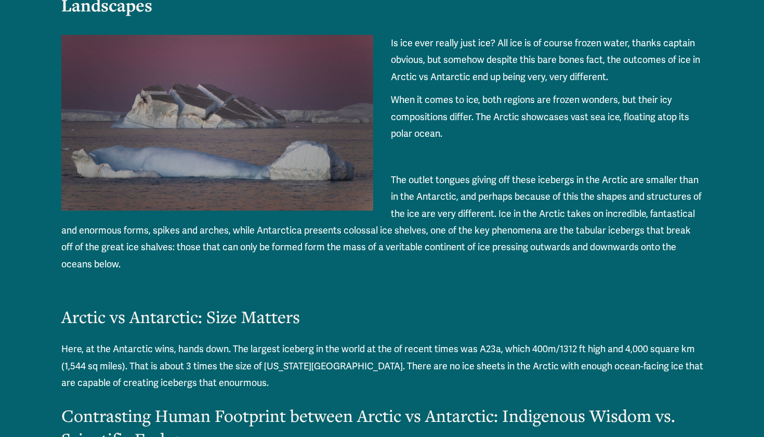
click at [512, 199] on p "The outlet tongues giving off these icebergs in the Arctic are smaller than in …" at bounding box center [382, 221] width 642 height 101
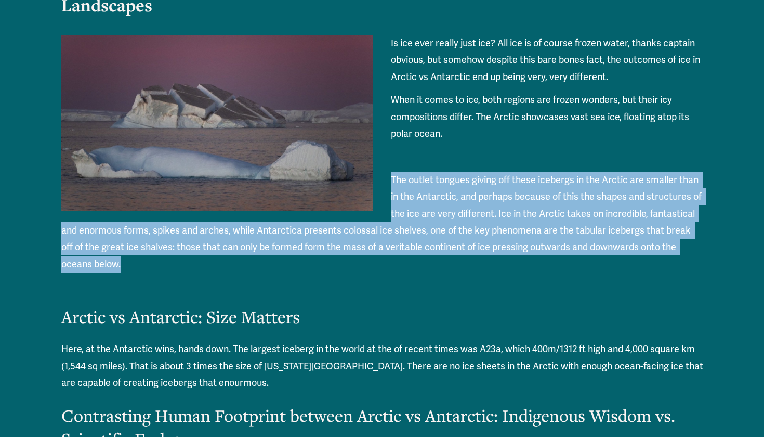
click at [267, 202] on div at bounding box center [217, 122] width 330 height 193
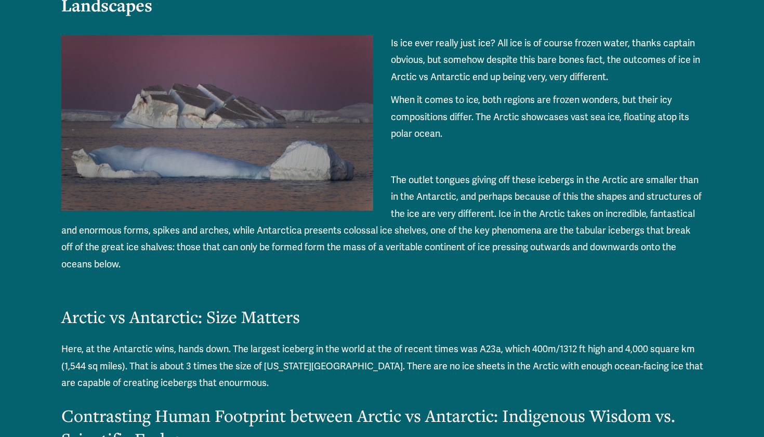
click at [241, 210] on p "The outlet tongues giving off these icebergs in the Arctic are smaller than in …" at bounding box center [382, 221] width 642 height 101
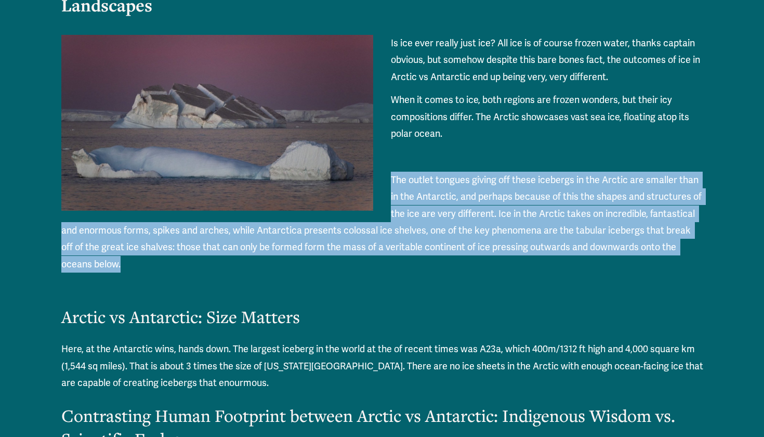
click at [321, 211] on p "The outlet tongues giving off these icebergs in the Arctic are smaller than in …" at bounding box center [382, 221] width 642 height 101
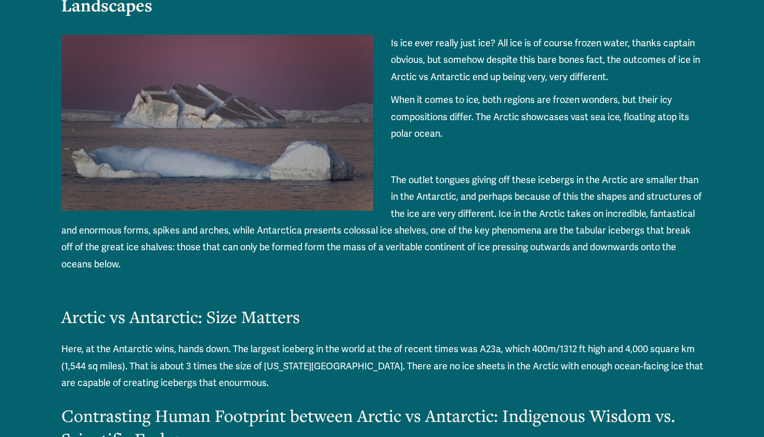
click at [400, 213] on p "The outlet tongues giving off these icebergs in the Arctic are smaller than in …" at bounding box center [382, 221] width 642 height 101
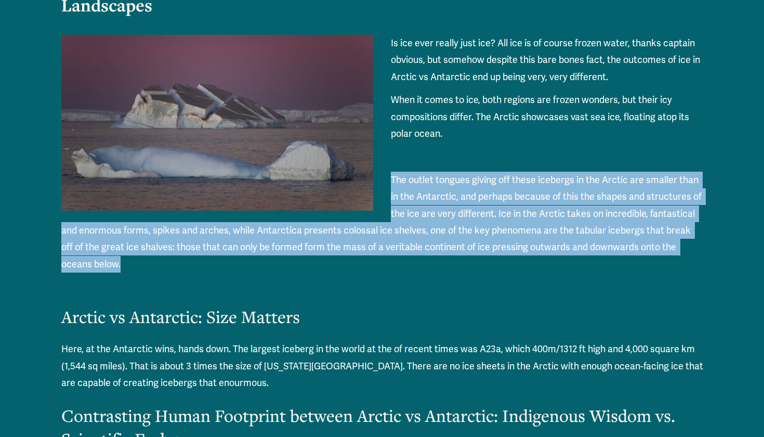
click at [457, 213] on p "The outlet tongues giving off these icebergs in the Arctic are smaller than in …" at bounding box center [382, 221] width 642 height 101
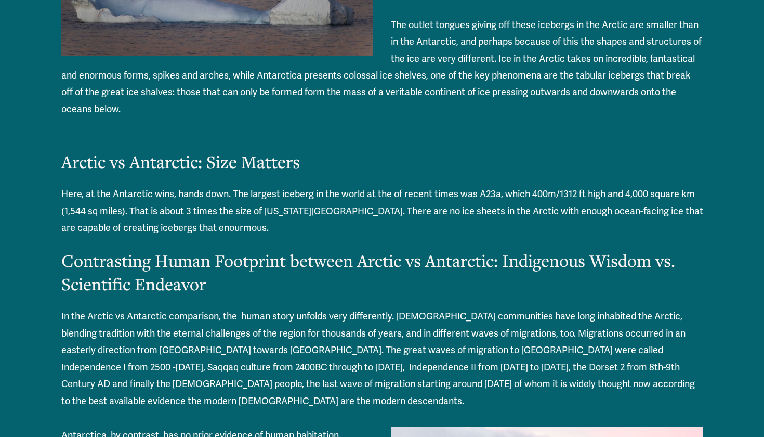
scroll to position [2922, 0]
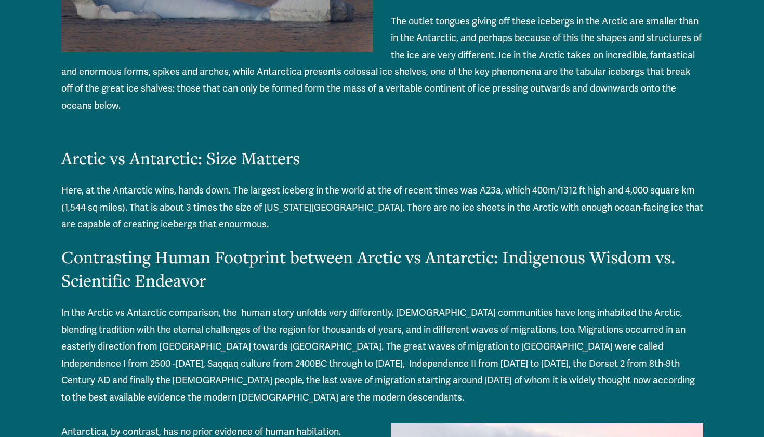
click at [258, 182] on p "Here, at the Antarctic wins, hands down. The largest iceberg in the world at th…" at bounding box center [382, 207] width 642 height 50
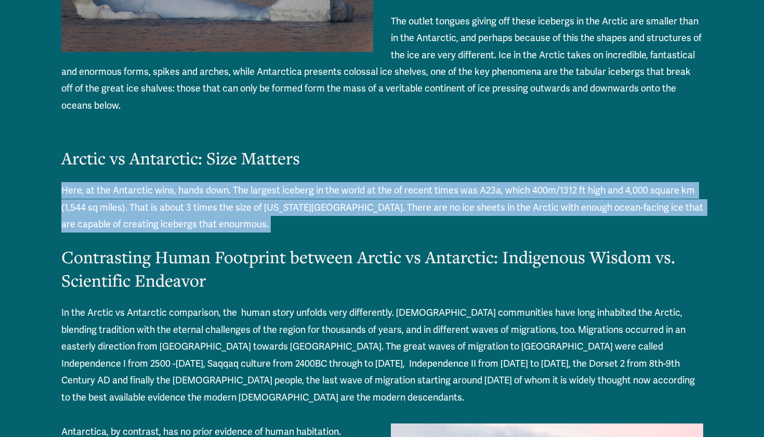
click at [352, 182] on p "Here, at the Antarctic wins, hands down. The largest iceberg in the world at th…" at bounding box center [382, 207] width 642 height 50
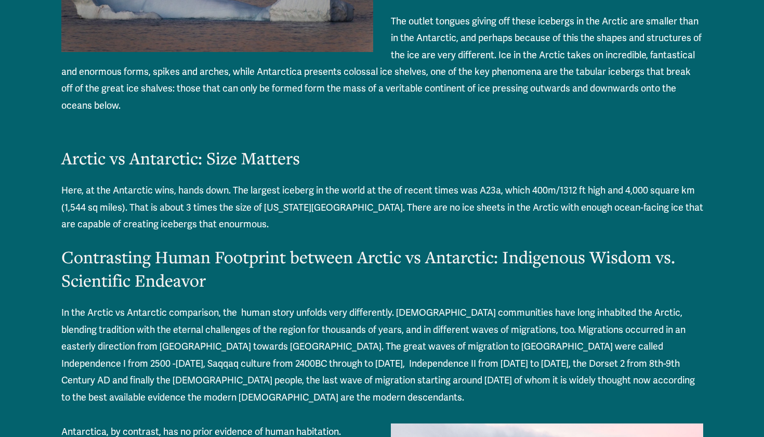
click at [352, 182] on p "Here, at the Antarctic wins, hands down. The largest iceberg in the world at th…" at bounding box center [382, 207] width 642 height 50
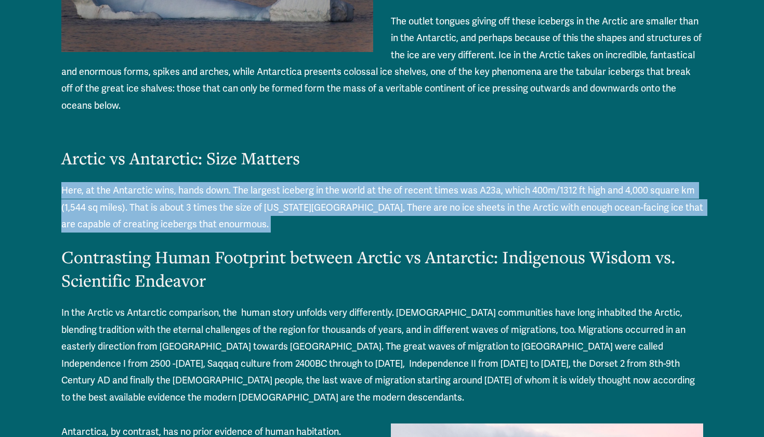
click at [417, 182] on p "Here, at the Antarctic wins, hands down. The largest iceberg in the world at th…" at bounding box center [382, 207] width 642 height 50
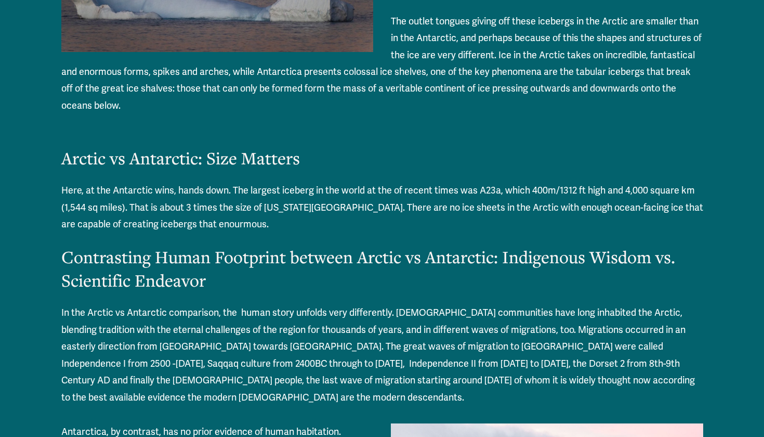
click at [401, 182] on p "Here, at the Antarctic wins, hands down. The largest iceberg in the world at th…" at bounding box center [382, 207] width 642 height 50
click at [230, 190] on p "Here, at the Antarctic wins, hands down. The largest iceberg in the world at th…" at bounding box center [382, 207] width 642 height 50
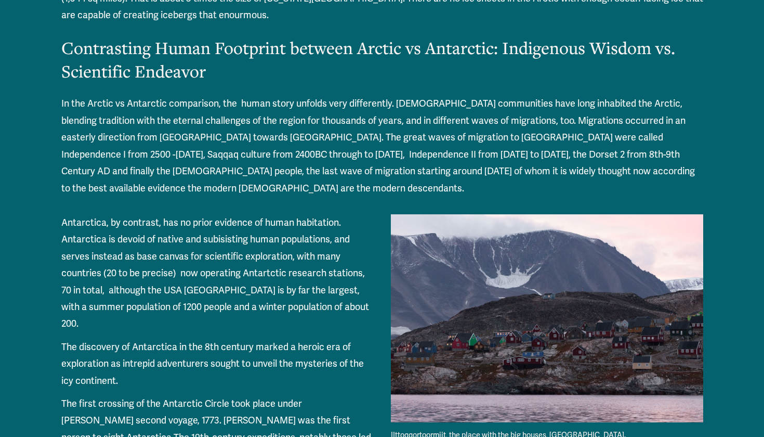
scroll to position [3138, 0]
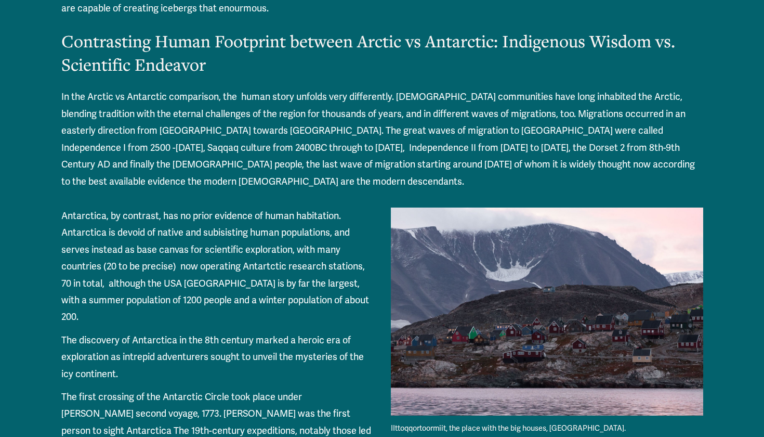
click at [84, 97] on p "In the Arctic vs Antarctic comparison, the human story unfolds very differently…" at bounding box center [382, 138] width 642 height 101
click at [184, 93] on p "In the Arctic vs Antarctic comparison, the human story unfolds very differently…" at bounding box center [382, 138] width 642 height 101
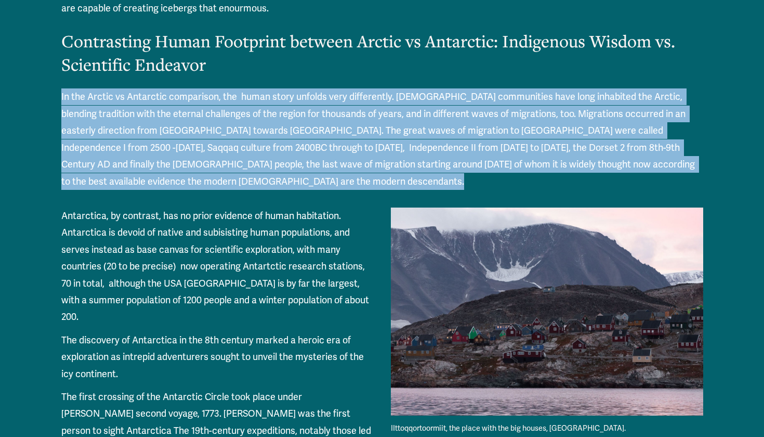
click at [283, 90] on p "In the Arctic vs Antarctic comparison, the human story unfolds very differently…" at bounding box center [382, 138] width 642 height 101
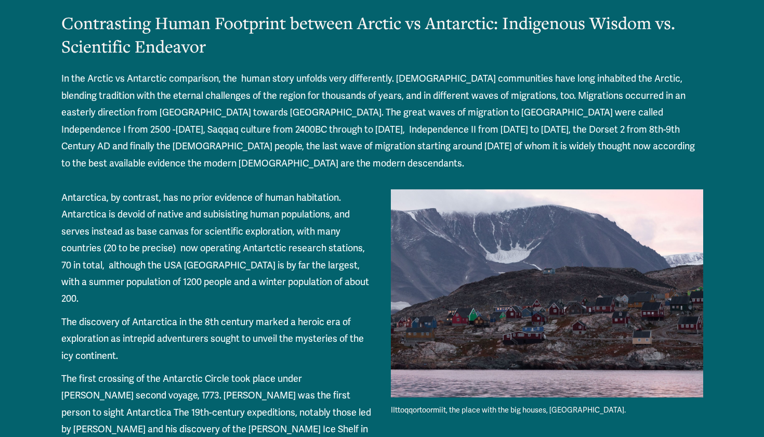
scroll to position [3156, 0]
click at [208, 96] on p "In the Arctic vs Antarctic comparison, the human story unfolds very differently…" at bounding box center [382, 120] width 642 height 101
click at [290, 92] on p "In the Arctic vs Antarctic comparison, the human story unfolds very differently…" at bounding box center [382, 120] width 642 height 101
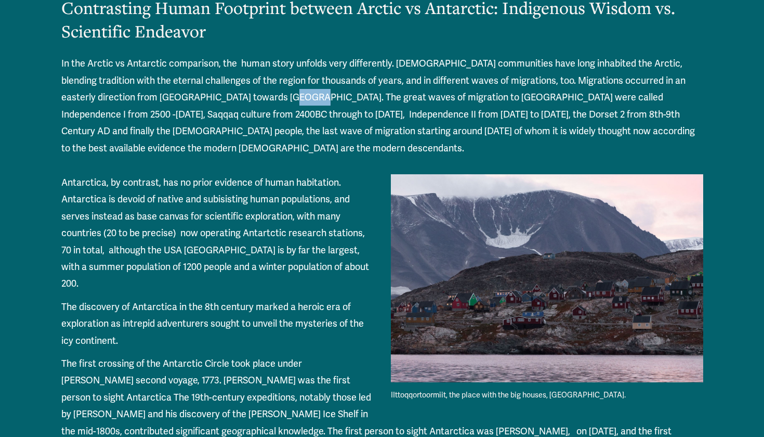
scroll to position [3171, 0]
click at [134, 109] on p "In the Arctic vs Antarctic comparison, the human story unfolds very differently…" at bounding box center [382, 105] width 642 height 101
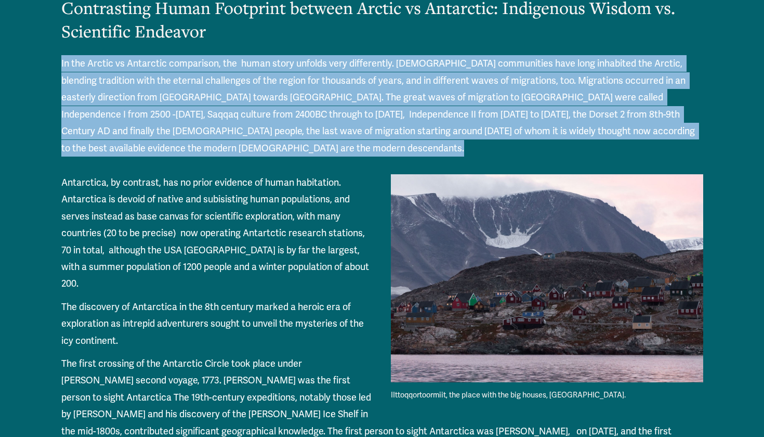
click at [163, 117] on p "In the Arctic vs Antarctic comparison, the human story unfolds very differently…" at bounding box center [382, 105] width 642 height 101
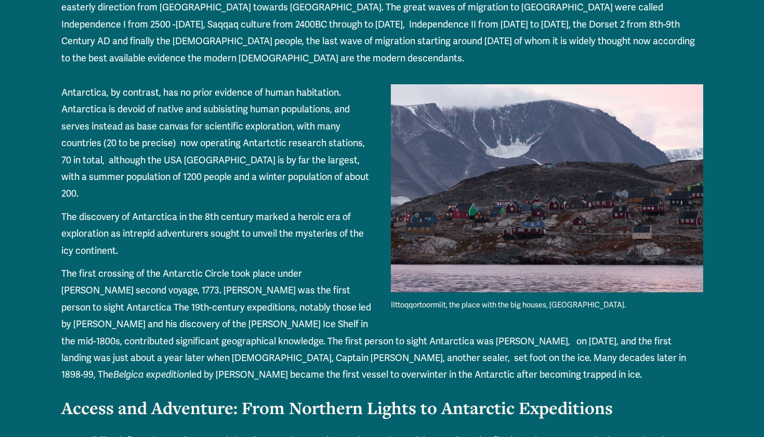
scroll to position [3264, 0]
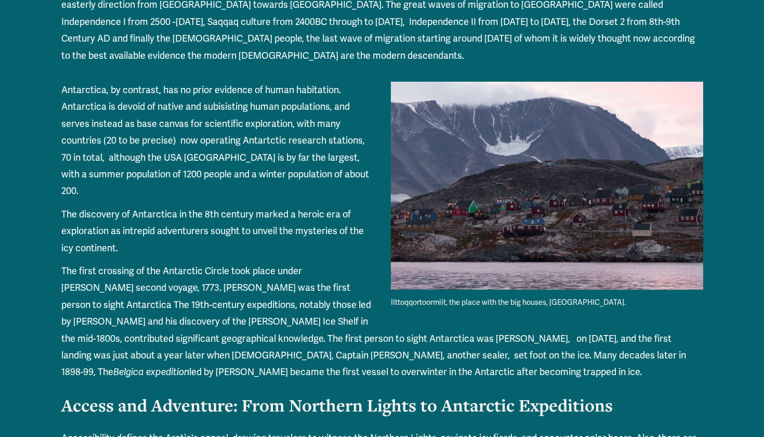
click at [120, 84] on p "Antarctica, by contrast, has no prior evidence of human habitation. Antarctica …" at bounding box center [382, 141] width 642 height 118
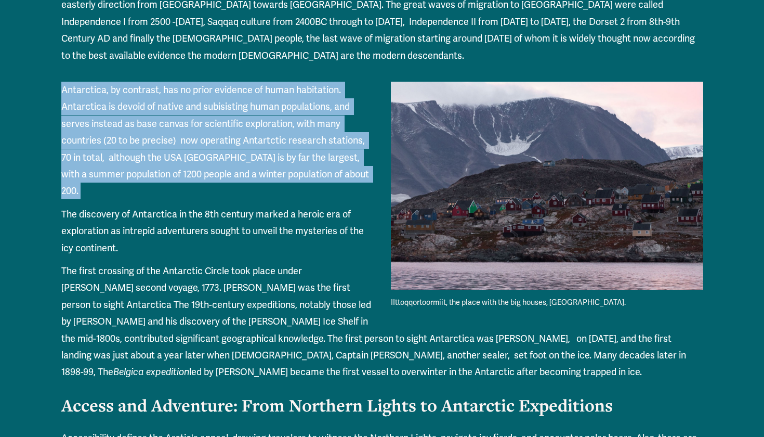
click at [191, 85] on p "Antarctica, by contrast, has no prior evidence of human habitation. Antarctica …" at bounding box center [382, 141] width 642 height 118
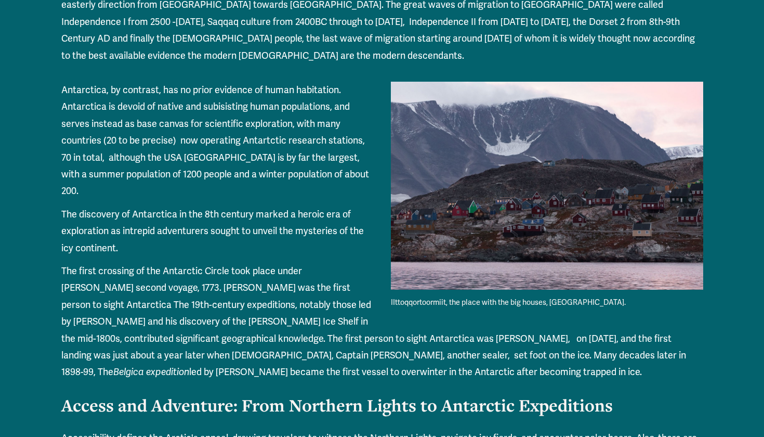
click at [191, 85] on p "Antarctica, by contrast, has no prior evidence of human habitation. Antarctica …" at bounding box center [382, 141] width 642 height 118
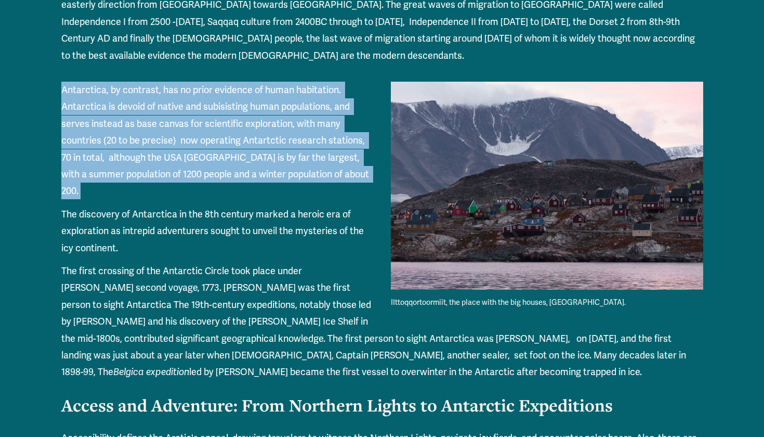
click at [212, 88] on p "Antarctica, by contrast, has no prior evidence of human habitation. Antarctica …" at bounding box center [382, 141] width 642 height 118
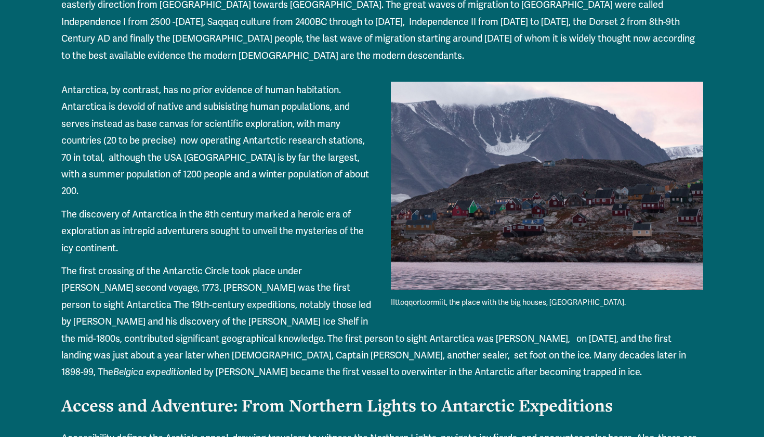
click at [120, 106] on p "Antarctica, by contrast, has no prior evidence of human habitation. Antarctica …" at bounding box center [382, 141] width 642 height 118
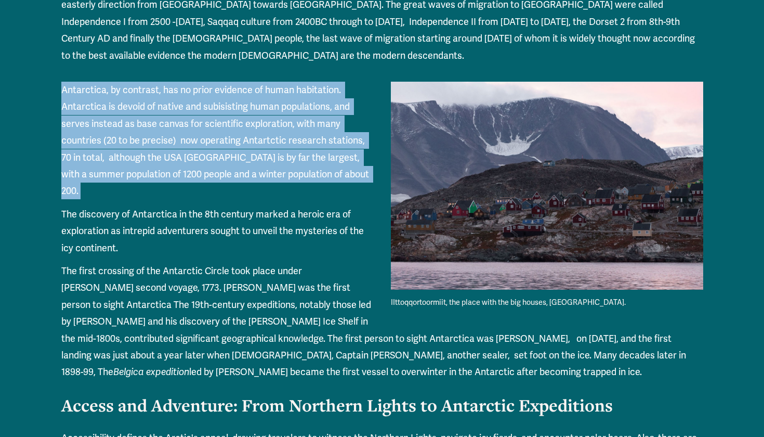
click at [167, 104] on p "Antarctica, by contrast, has no prior evidence of human habitation. Antarctica …" at bounding box center [382, 141] width 642 height 118
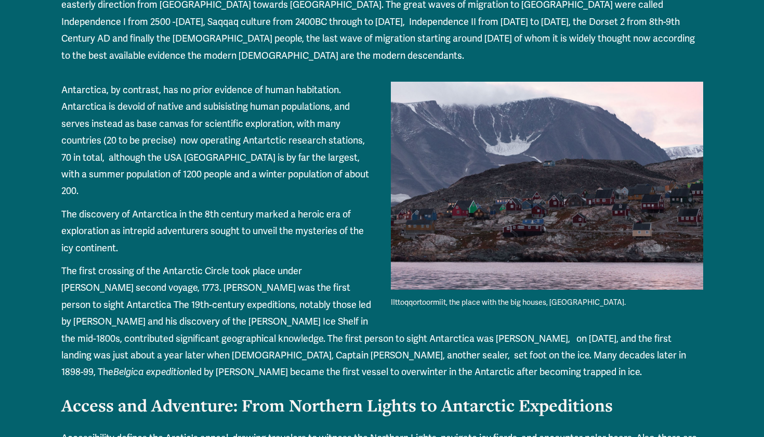
click at [167, 104] on p "Antarctica, by contrast, has no prior evidence of human habitation. Antarctica …" at bounding box center [382, 141] width 642 height 118
click at [223, 99] on p "Antarctica, by contrast, has no prior evidence of human habitation. Antarctica …" at bounding box center [382, 141] width 642 height 118
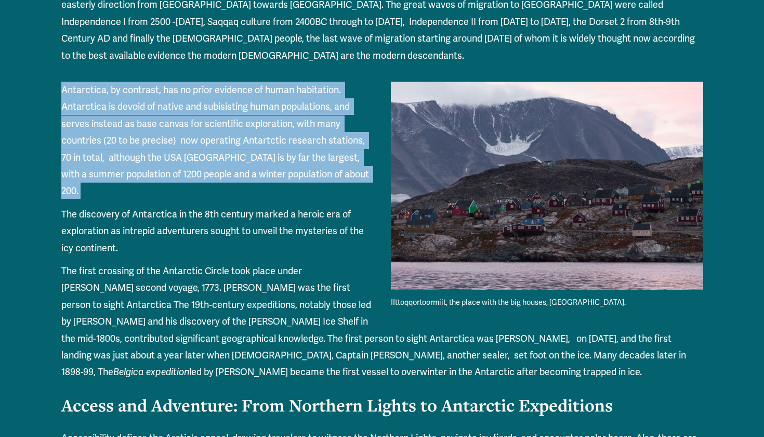
click at [274, 98] on p "Antarctica, by contrast, has no prior evidence of human habitation. Antarctica …" at bounding box center [382, 141] width 642 height 118
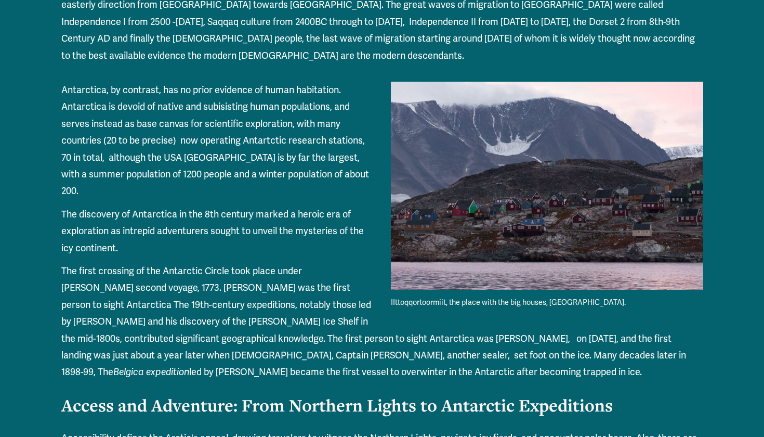
click at [224, 106] on p "Antarctica, by contrast, has no prior evidence of human habitation. Antarctica …" at bounding box center [382, 141] width 642 height 118
click at [162, 114] on p "Antarctica, by contrast, has no prior evidence of human habitation. Antarctica …" at bounding box center [382, 141] width 642 height 118
click at [219, 116] on p "Antarctica, by contrast, has no prior evidence of human habitation. Antarctica …" at bounding box center [382, 141] width 642 height 118
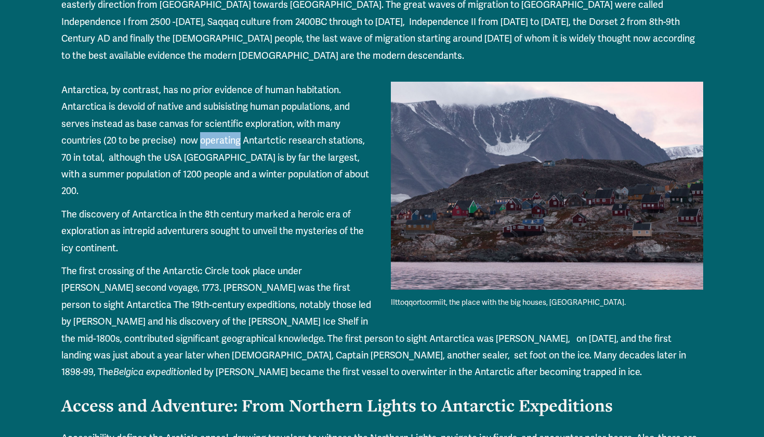
click at [276, 122] on p "Antarctica, by contrast, has no prior evidence of human habitation. Antarctica …" at bounding box center [382, 141] width 642 height 118
click at [133, 130] on p "Antarctica, by contrast, has no prior evidence of human habitation. Antarctica …" at bounding box center [382, 141] width 642 height 118
click at [198, 134] on p "Antarctica, by contrast, has no prior evidence of human habitation. Antarctica …" at bounding box center [382, 141] width 642 height 118
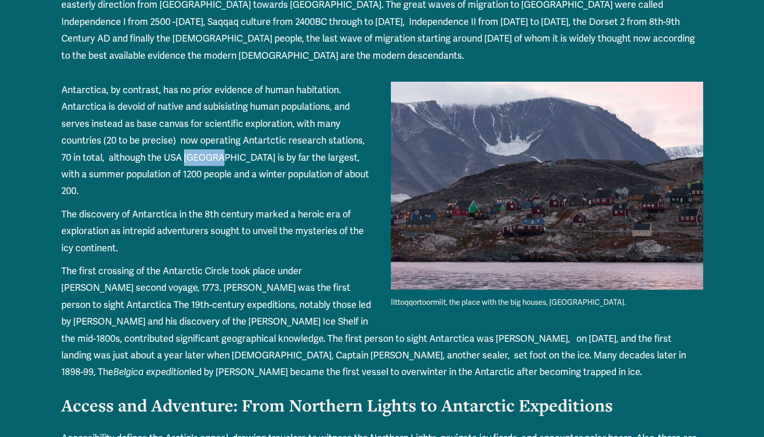
click at [198, 134] on p "Antarctica, by contrast, has no prior evidence of human habitation. Antarctica …" at bounding box center [382, 141] width 642 height 118
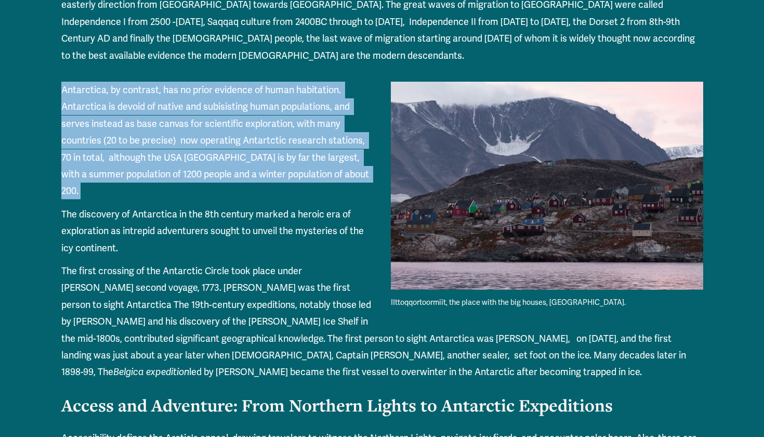
click at [255, 135] on p "Antarctica, by contrast, has no prior evidence of human habitation. Antarctica …" at bounding box center [382, 141] width 642 height 118
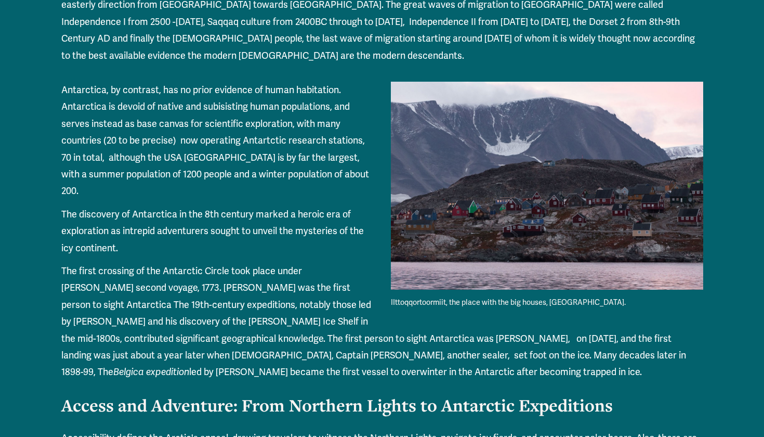
click at [255, 135] on p "Antarctica, by contrast, has no prior evidence of human habitation. Antarctica …" at bounding box center [382, 141] width 642 height 118
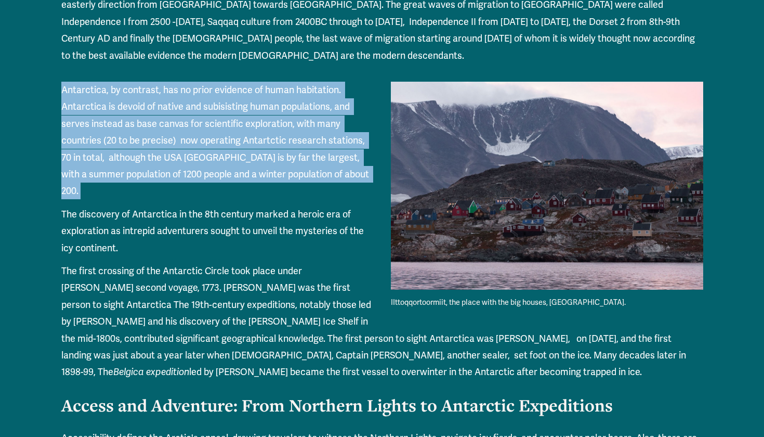
click at [190, 147] on p "Antarctica, by contrast, has no prior evidence of human habitation. Antarctica …" at bounding box center [382, 141] width 642 height 118
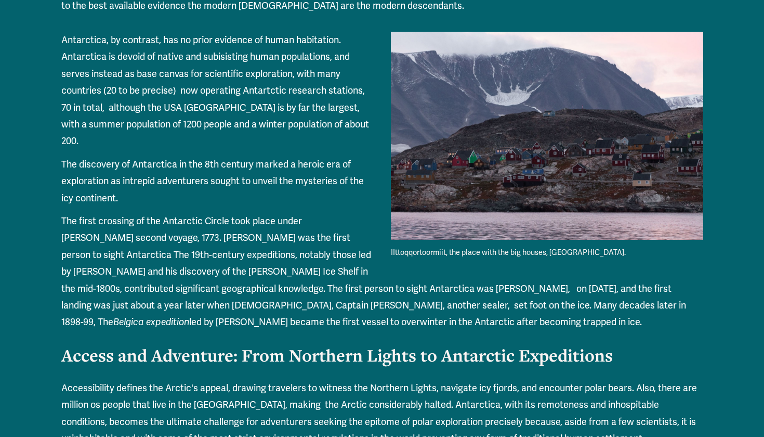
scroll to position [3316, 0]
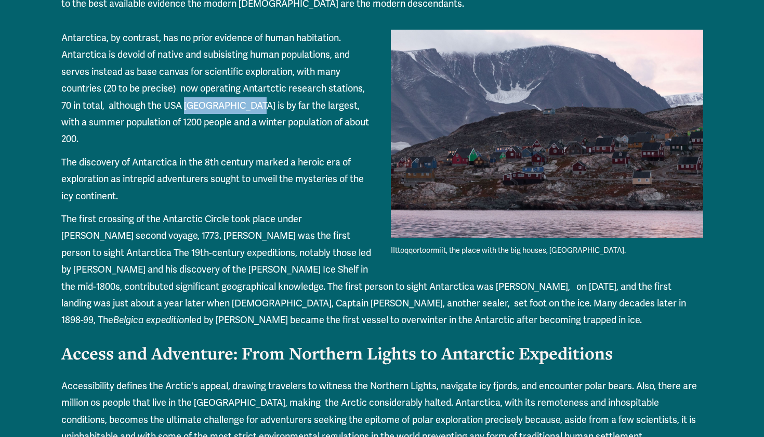
drag, startPoint x: 189, startPoint y: 84, endPoint x: 258, endPoint y: 78, distance: 69.3
click at [258, 78] on p "Antarctica, by contrast, has no prior evidence of human habitation. Antarctica …" at bounding box center [382, 89] width 642 height 118
copy p "McMurdo station"
